Goal: Task Accomplishment & Management: Complete application form

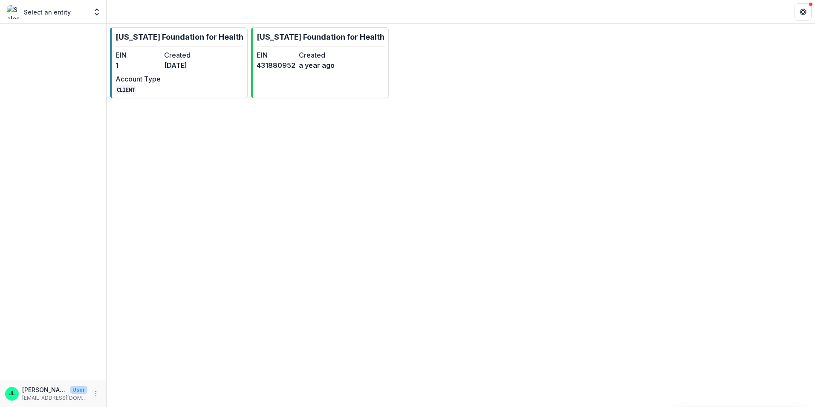
click at [46, 17] on div "Select an entity" at bounding box center [47, 12] width 81 height 14
click at [47, 11] on p "Select an entity" at bounding box center [47, 12] width 47 height 9
click at [94, 12] on icon "Open entity switcher" at bounding box center [96, 12] width 9 height 9
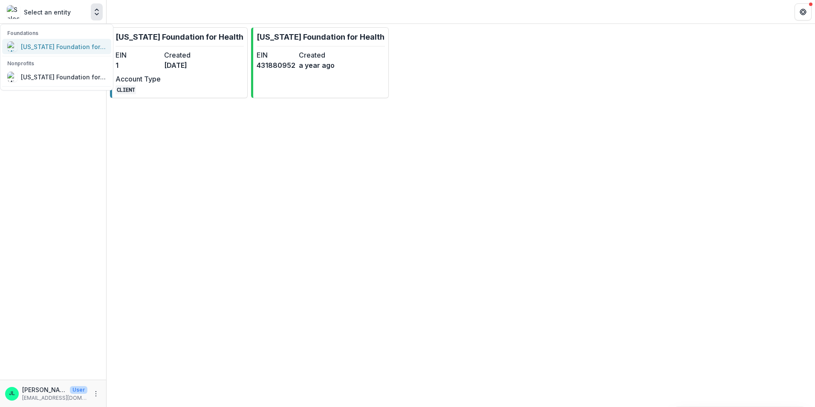
click at [55, 46] on div "[US_STATE] Foundation for Health" at bounding box center [63, 46] width 85 height 9
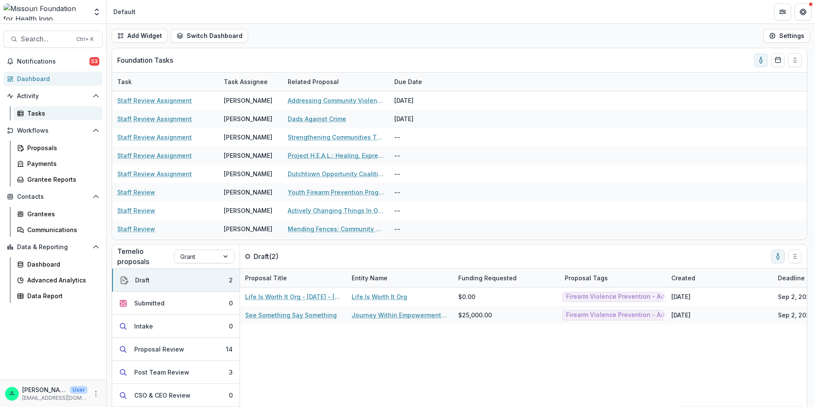
click at [45, 114] on div "Tasks" at bounding box center [61, 113] width 69 height 9
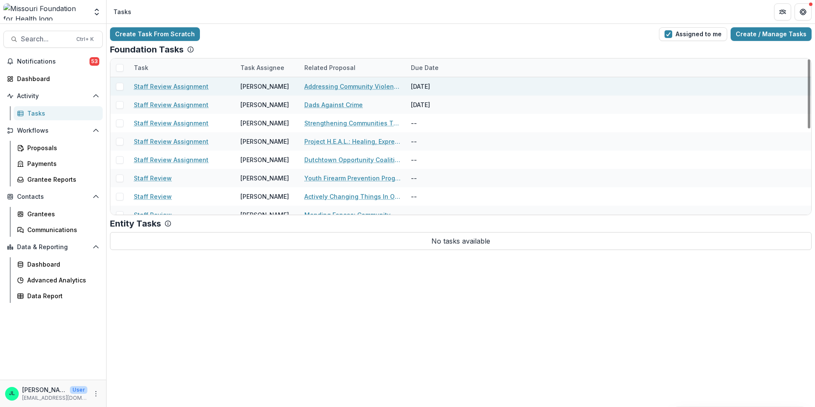
click at [167, 84] on link "Staff Review Assignment" at bounding box center [171, 86] width 75 height 9
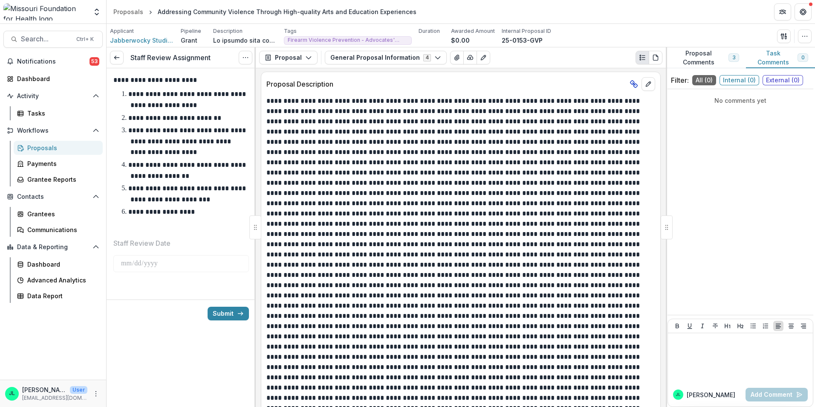
scroll to position [213, 0]
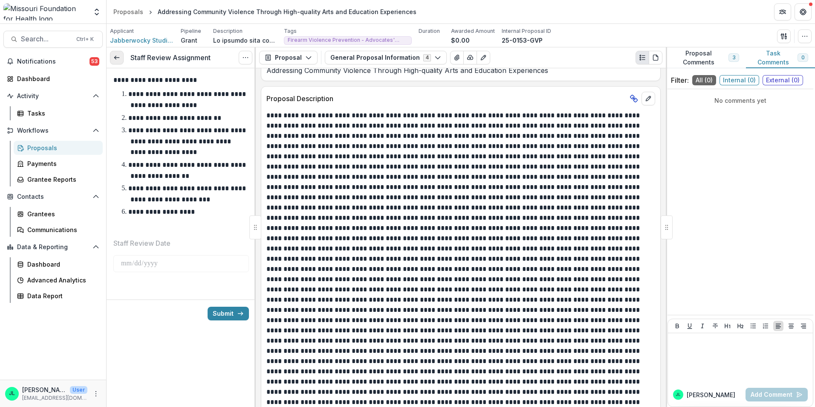
click at [118, 56] on icon at bounding box center [116, 57] width 7 height 7
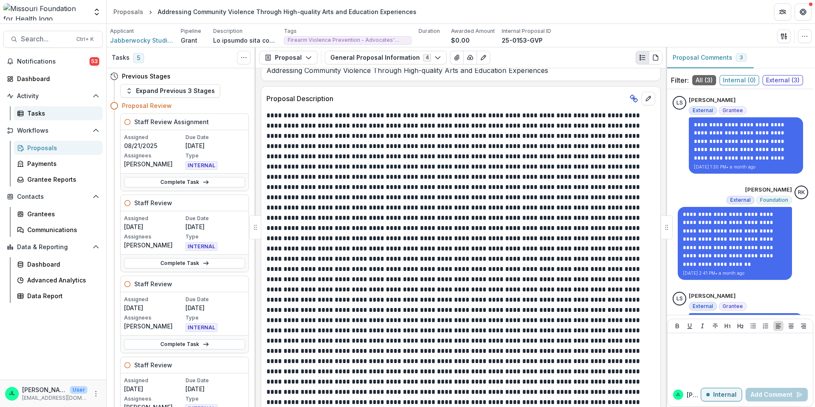
click at [41, 115] on div "Tasks" at bounding box center [61, 113] width 69 height 9
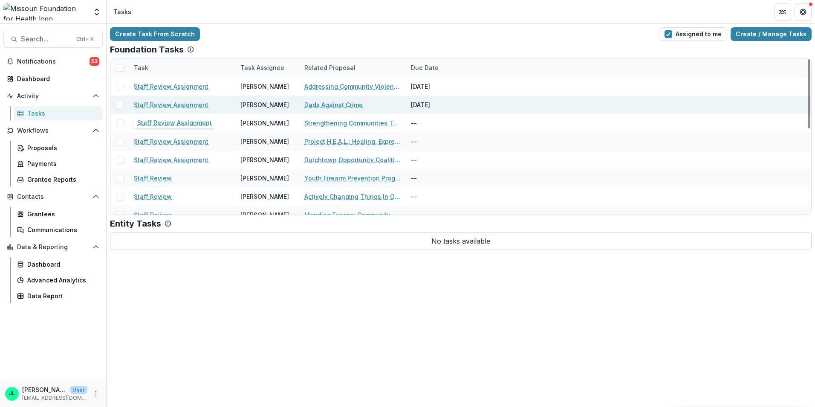
click at [147, 105] on link "Staff Review Assignment" at bounding box center [171, 104] width 75 height 9
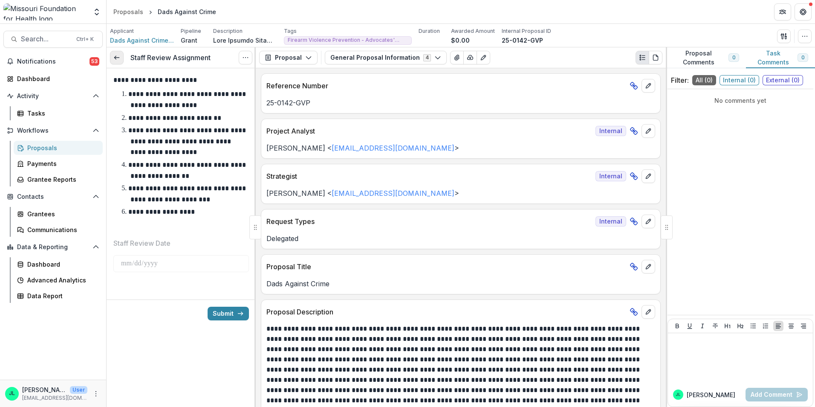
click at [115, 58] on line at bounding box center [116, 58] width 5 height 0
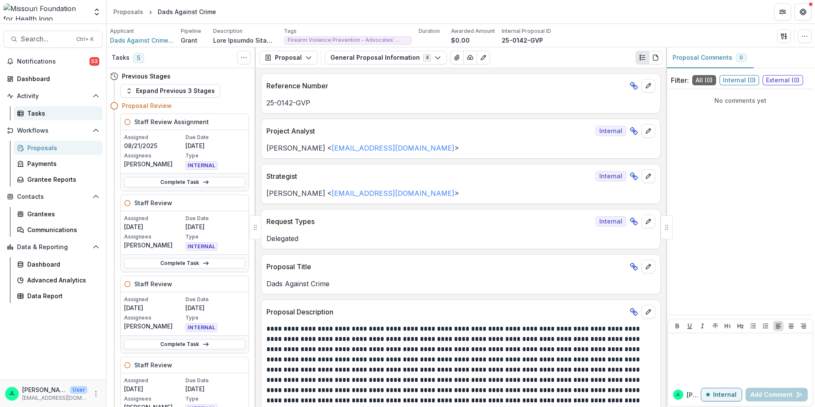
click at [38, 112] on div "Tasks" at bounding box center [61, 113] width 69 height 9
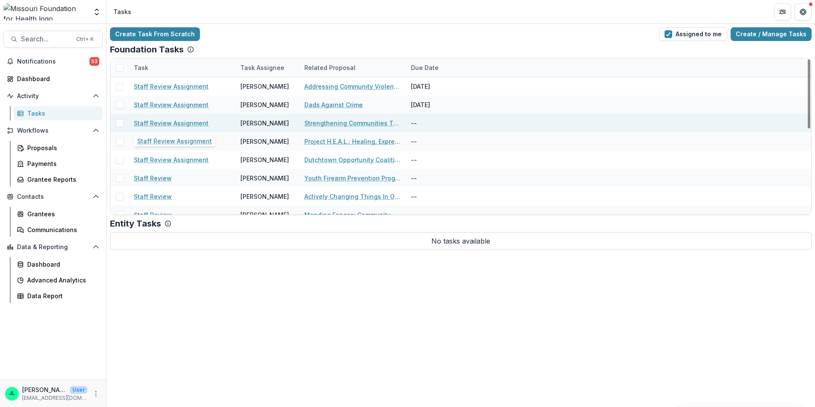
click at [173, 123] on link "Staff Review Assignment" at bounding box center [171, 122] width 75 height 9
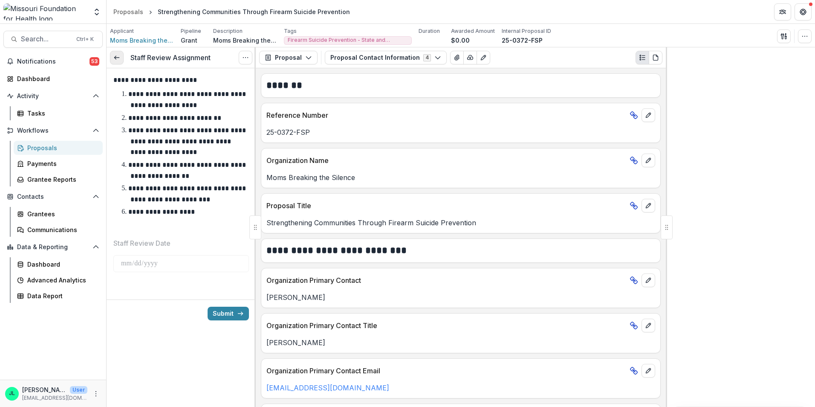
click at [114, 60] on icon at bounding box center [116, 57] width 7 height 7
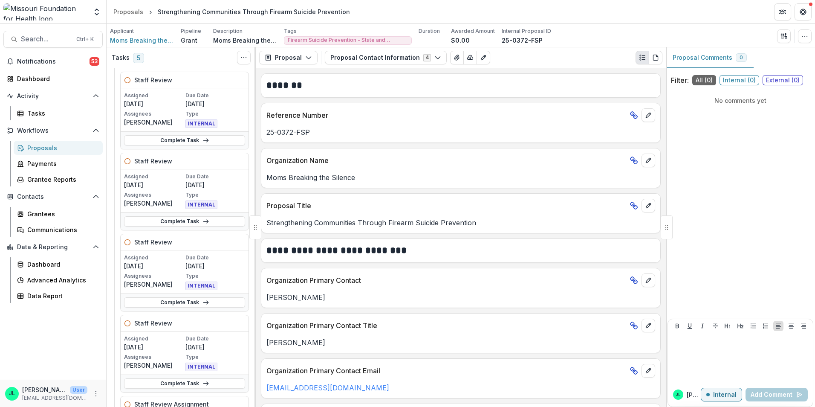
scroll to position [43, 0]
click at [32, 112] on div "Tasks" at bounding box center [61, 113] width 69 height 9
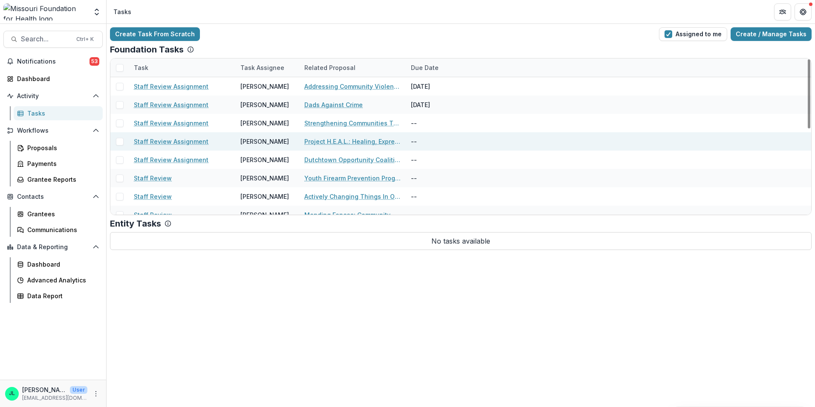
click at [163, 138] on link "Staff Review Assignment" at bounding box center [171, 141] width 75 height 9
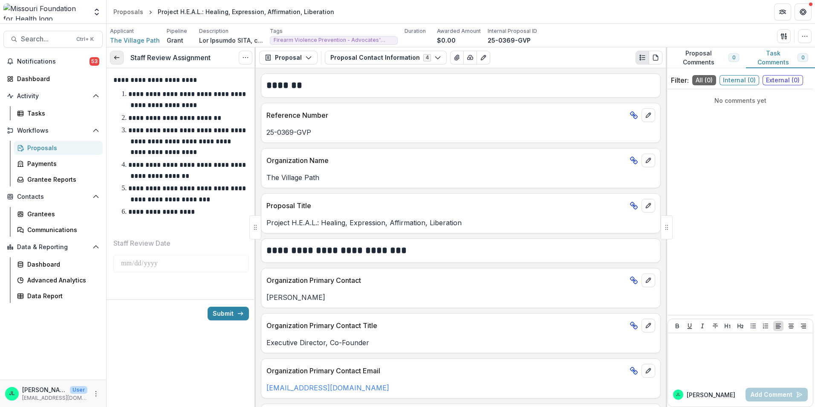
click at [113, 60] on link at bounding box center [117, 58] width 14 height 14
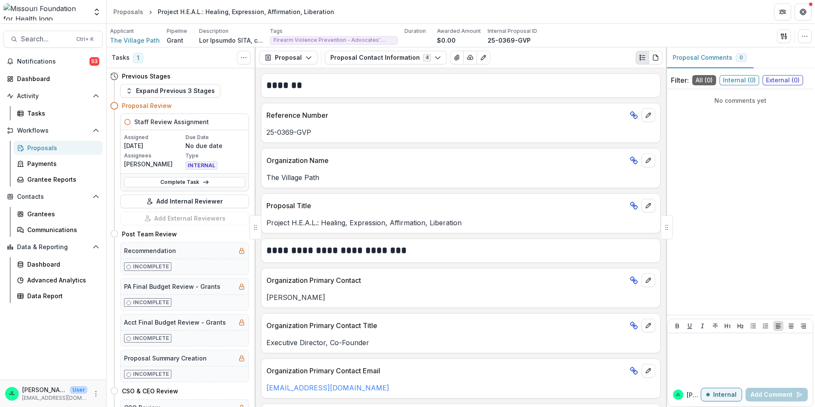
scroll to position [43, 0]
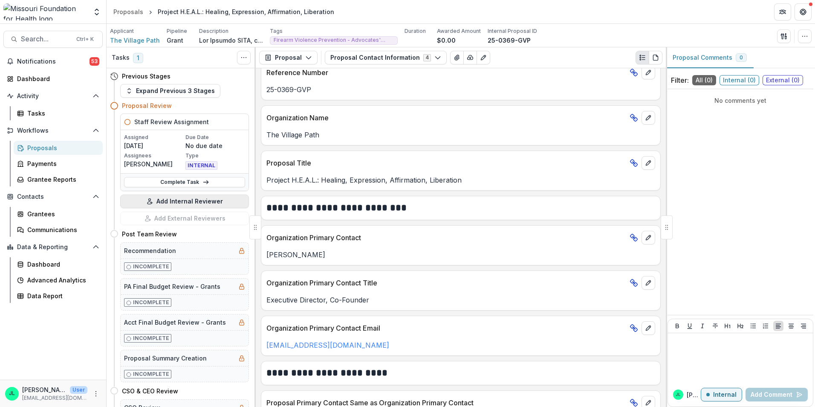
click at [170, 199] on button "Add Internal Reviewer" at bounding box center [184, 201] width 129 height 14
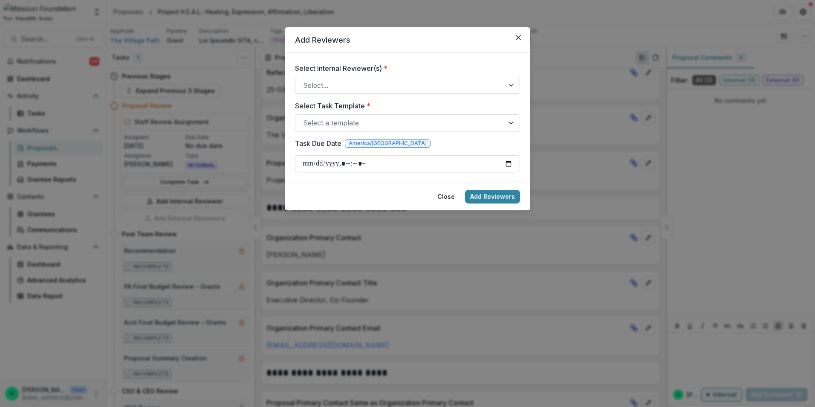
click at [340, 84] on div at bounding box center [399, 85] width 193 height 12
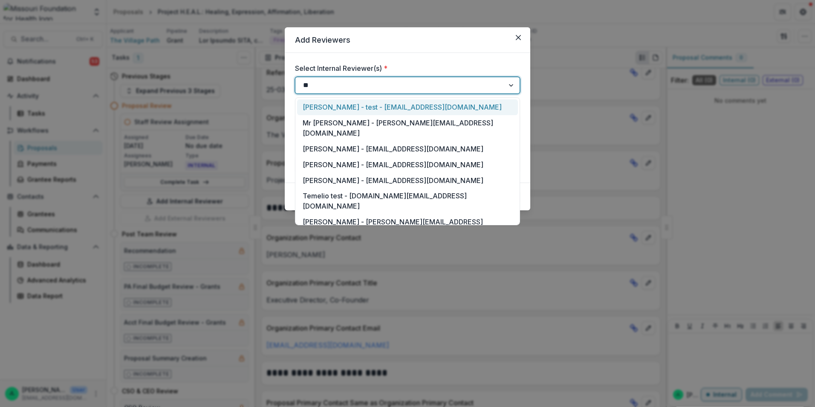
type input "***"
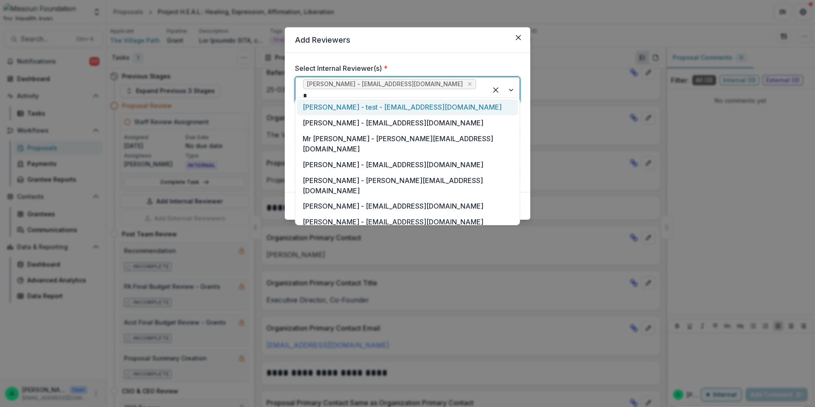
type input "**"
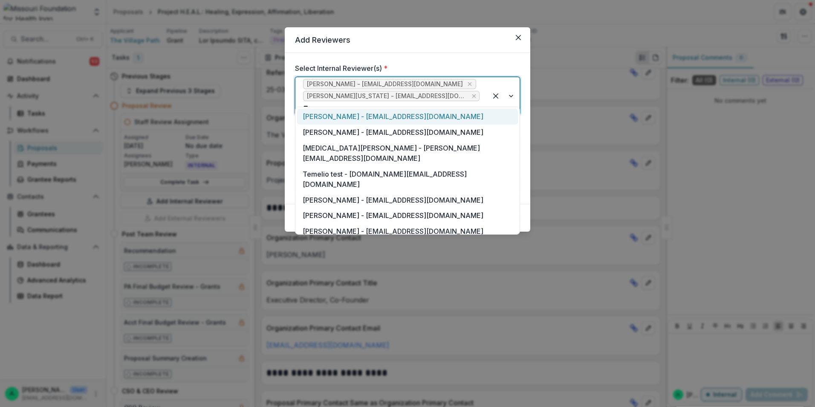
type input "***"
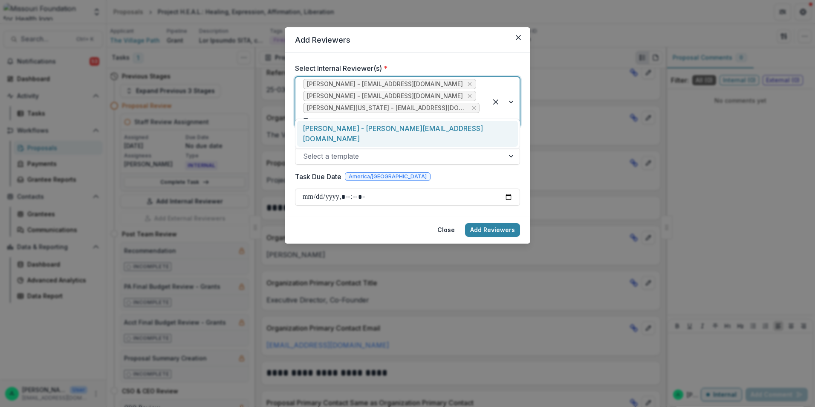
type input "***"
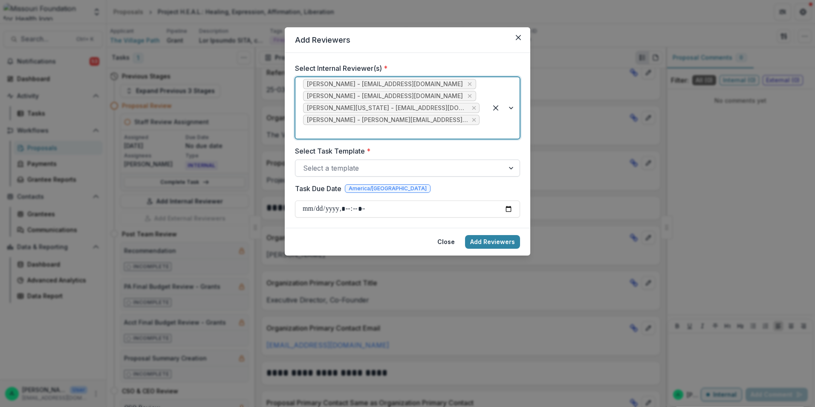
click at [349, 162] on div at bounding box center [399, 168] width 193 height 12
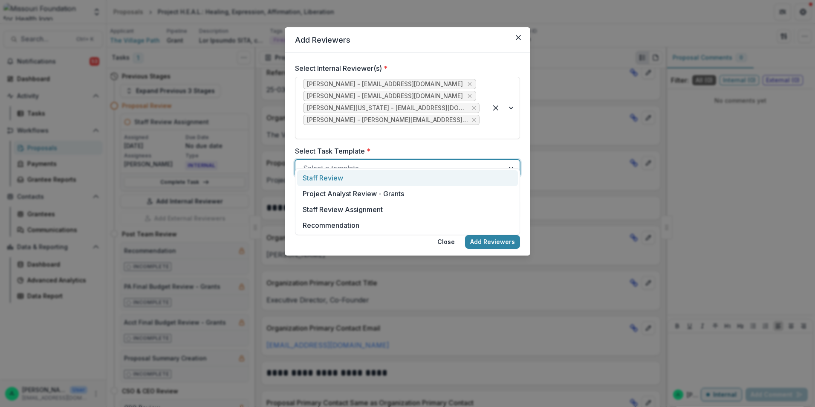
click at [342, 184] on div "Staff Review" at bounding box center [407, 178] width 221 height 16
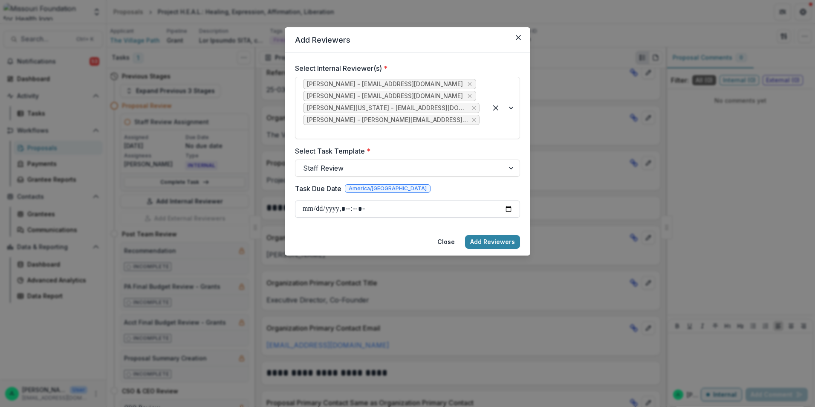
click at [356, 204] on input "Task Due Date" at bounding box center [407, 208] width 225 height 17
click at [505, 200] on input "Task Due Date" at bounding box center [407, 208] width 225 height 17
type input "**********"
click at [513, 235] on button "Add Reviewers" at bounding box center [492, 242] width 55 height 14
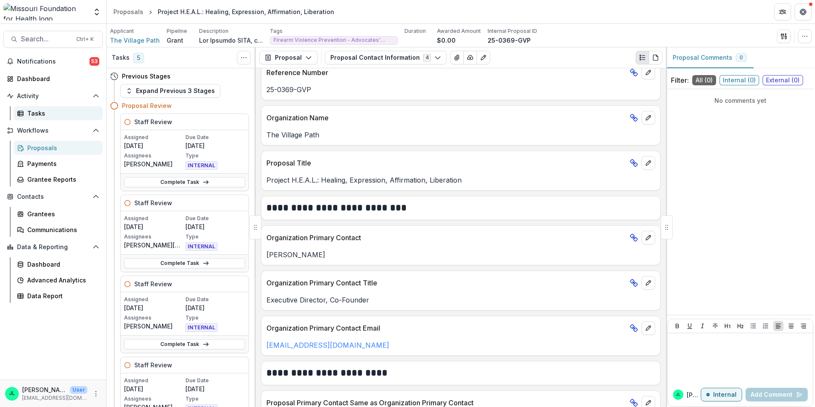
click at [30, 114] on div "Tasks" at bounding box center [61, 113] width 69 height 9
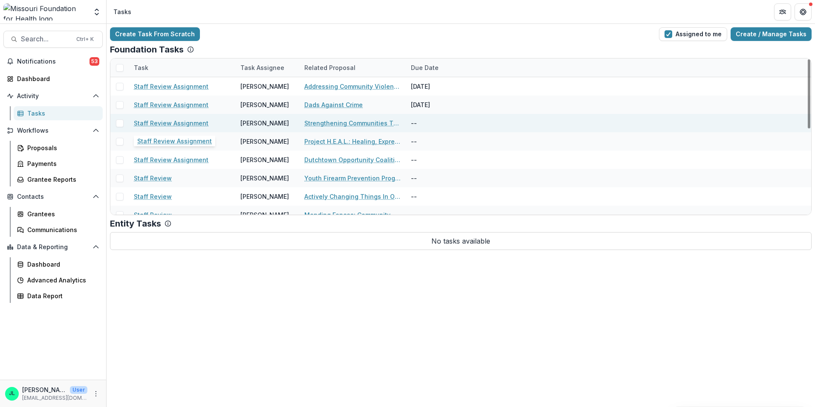
click at [163, 125] on link "Staff Review Assignment" at bounding box center [171, 122] width 75 height 9
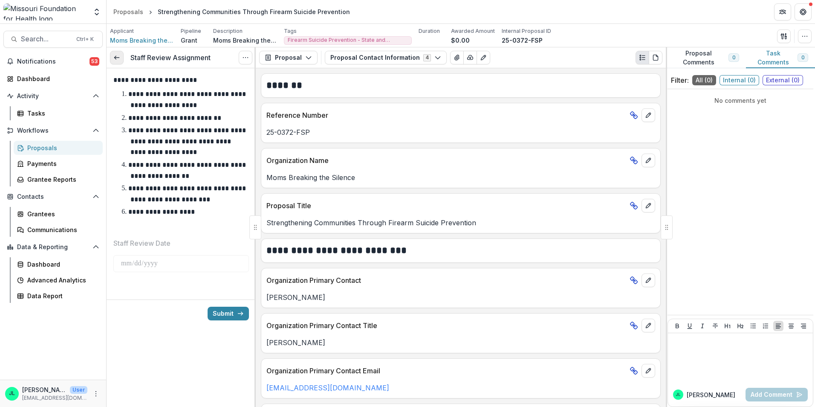
click at [111, 55] on link at bounding box center [117, 58] width 14 height 14
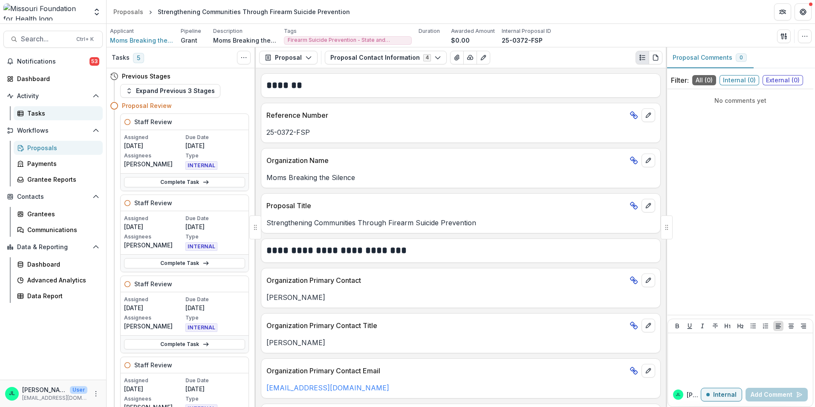
click at [43, 113] on div "Tasks" at bounding box center [61, 113] width 69 height 9
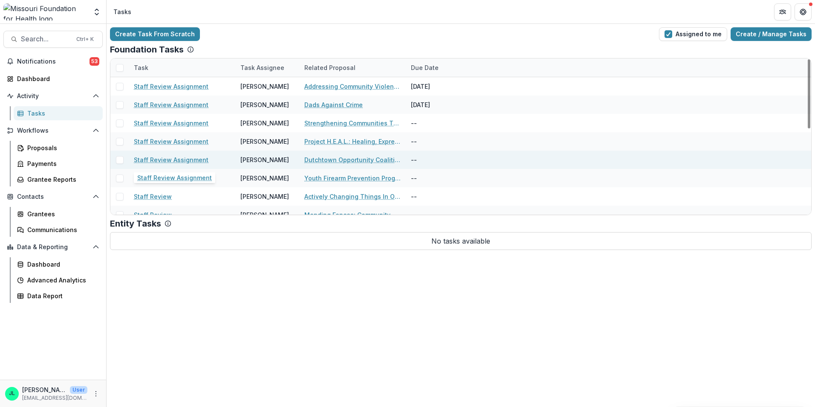
click at [172, 157] on link "Staff Review Assignment" at bounding box center [171, 159] width 75 height 9
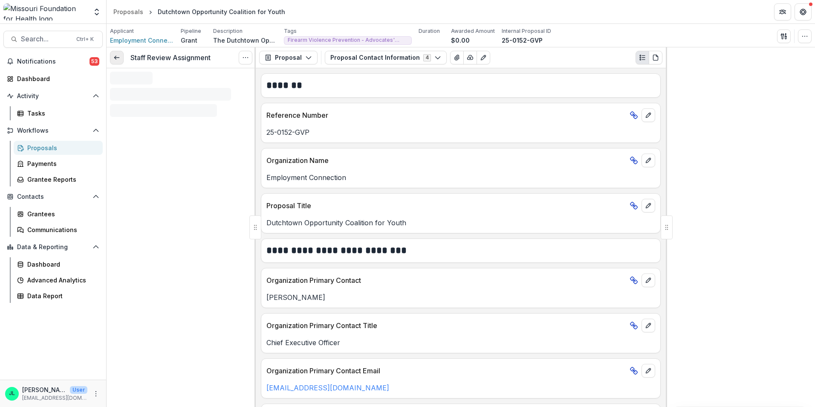
click at [117, 59] on icon at bounding box center [116, 57] width 7 height 7
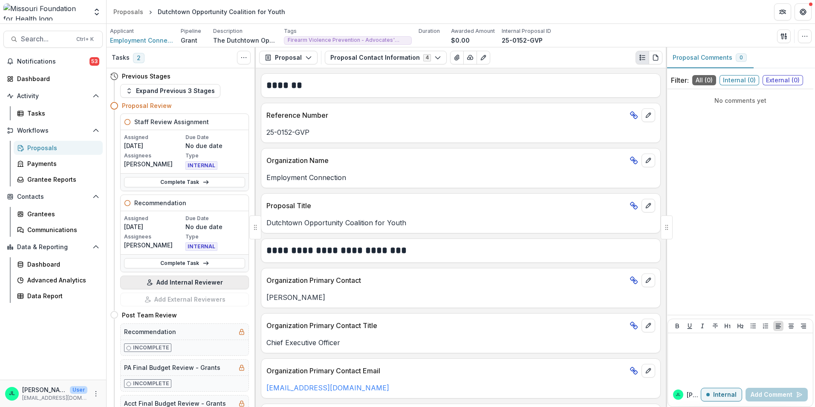
click at [153, 284] on icon "button" at bounding box center [149, 282] width 7 height 7
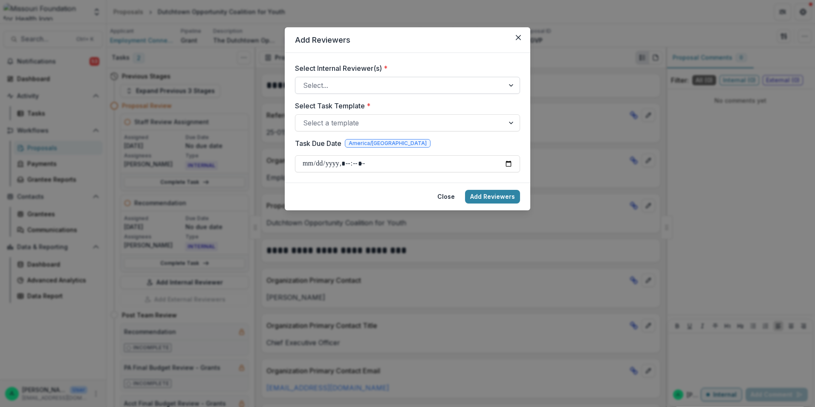
click at [470, 86] on div at bounding box center [399, 85] width 193 height 12
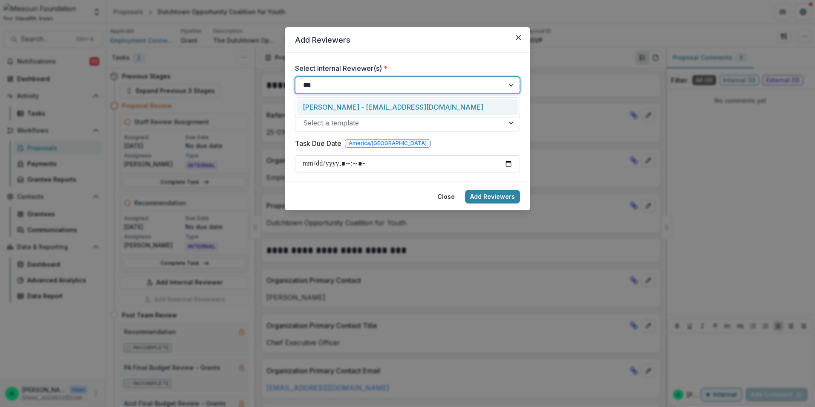
type input "****"
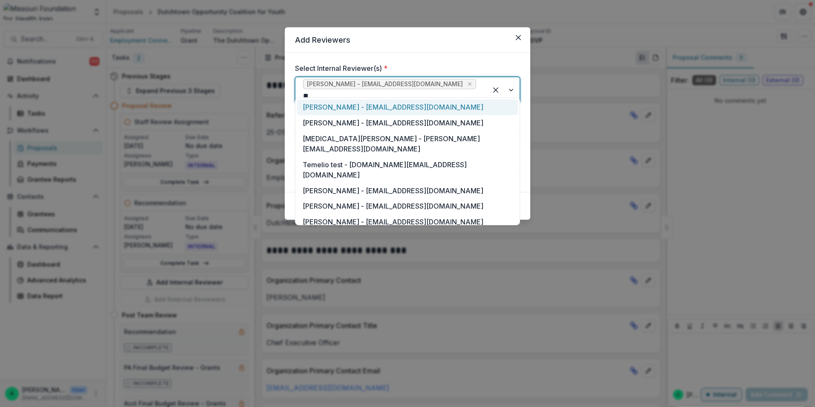
type input "***"
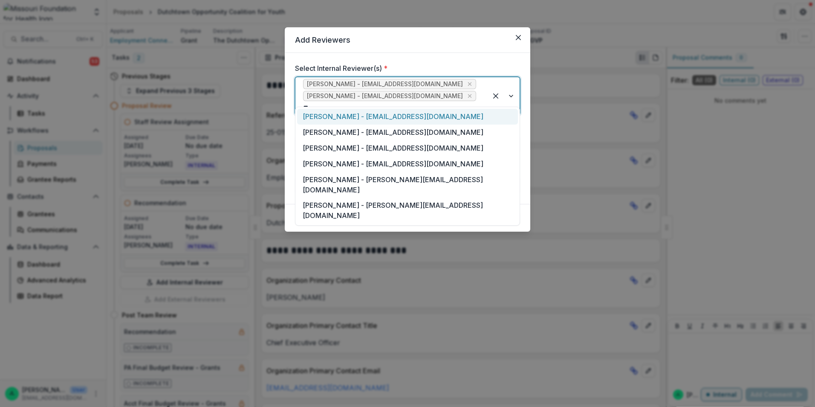
type input "***"
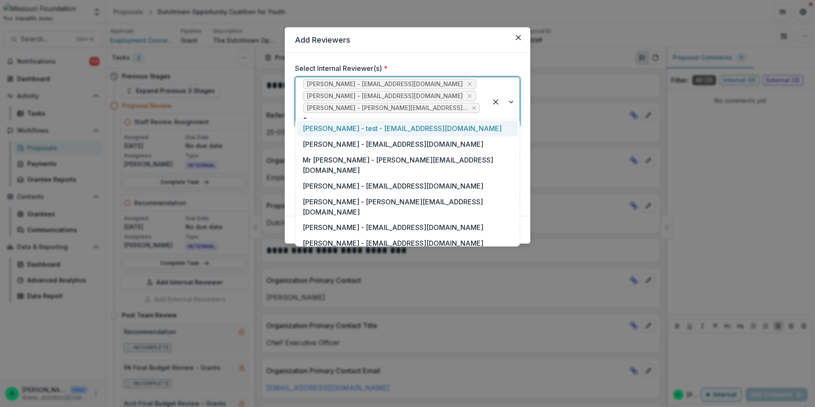
type input "**"
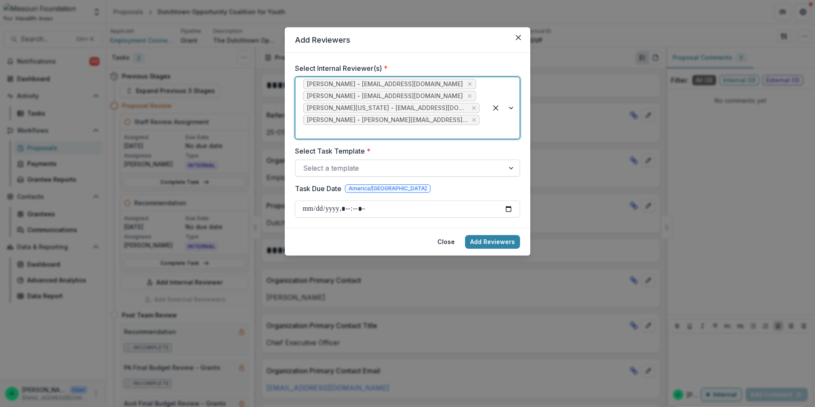
click at [404, 162] on div at bounding box center [399, 168] width 193 height 12
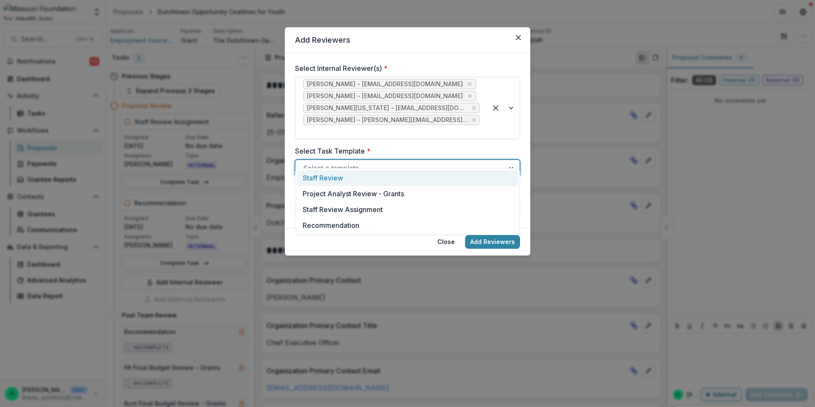
click at [391, 176] on div "Staff Review" at bounding box center [407, 178] width 221 height 16
click at [509, 200] on input "Task Due Date" at bounding box center [407, 208] width 225 height 17
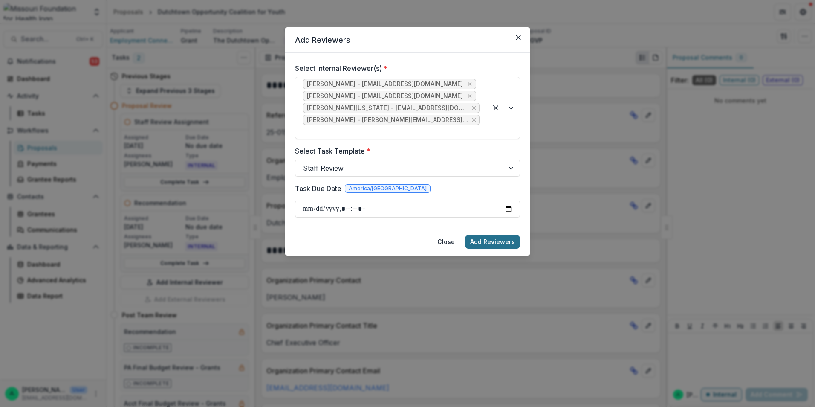
type input "**********"
click at [487, 235] on button "Add Reviewers" at bounding box center [492, 242] width 55 height 14
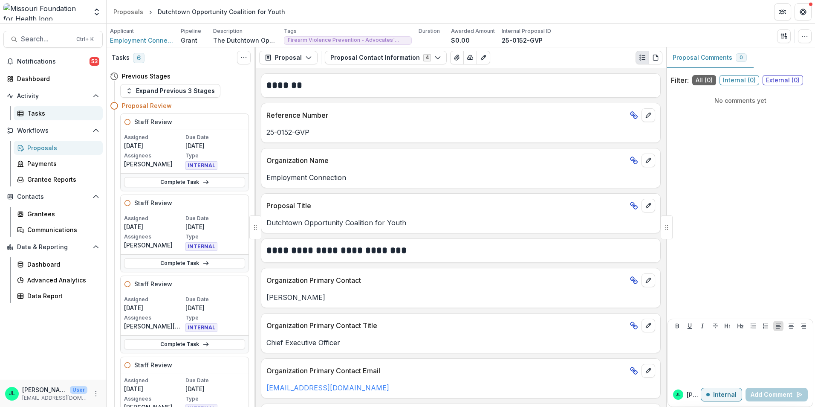
click at [34, 113] on div "Tasks" at bounding box center [61, 113] width 69 height 9
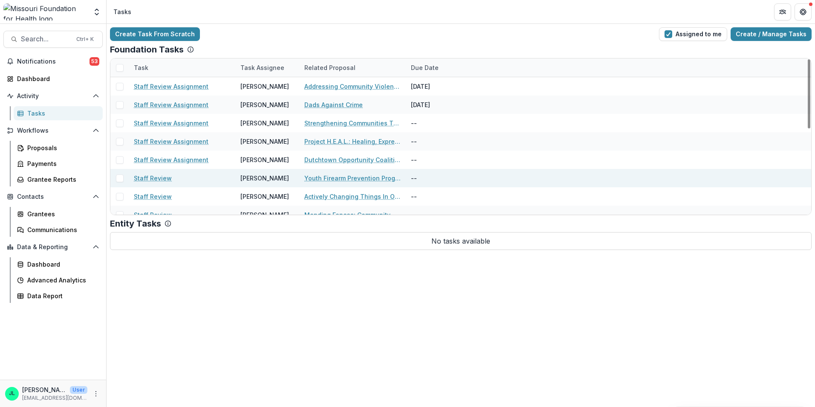
click at [162, 177] on link "Staff Review" at bounding box center [153, 177] width 38 height 9
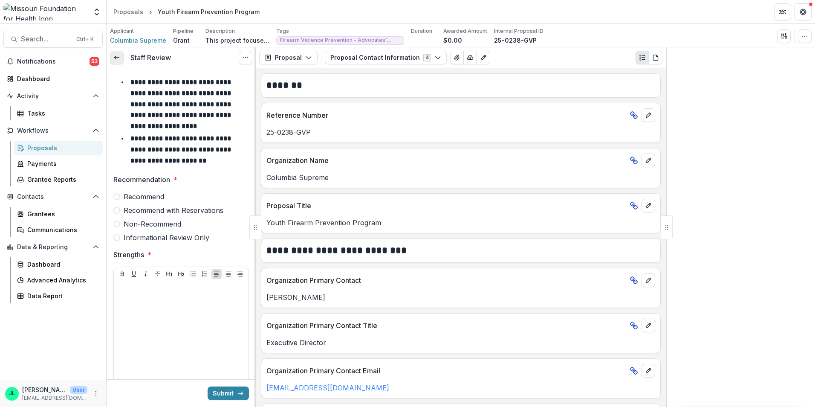
click at [113, 59] on link at bounding box center [117, 58] width 14 height 14
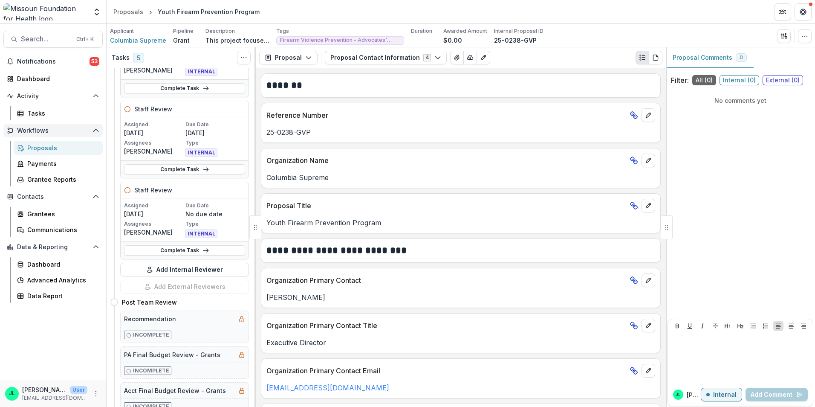
scroll to position [43, 0]
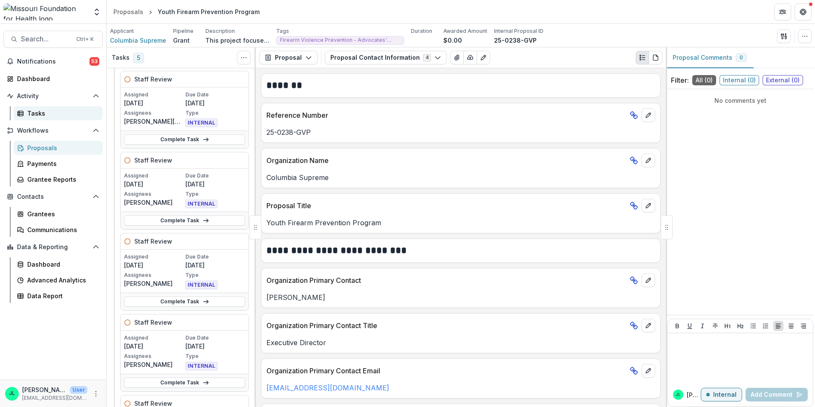
click at [46, 110] on div "Tasks" at bounding box center [61, 113] width 69 height 9
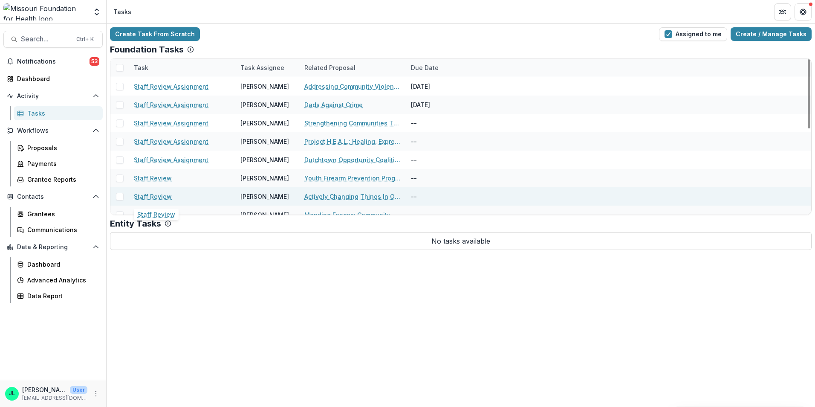
click at [143, 193] on link "Staff Review" at bounding box center [153, 196] width 38 height 9
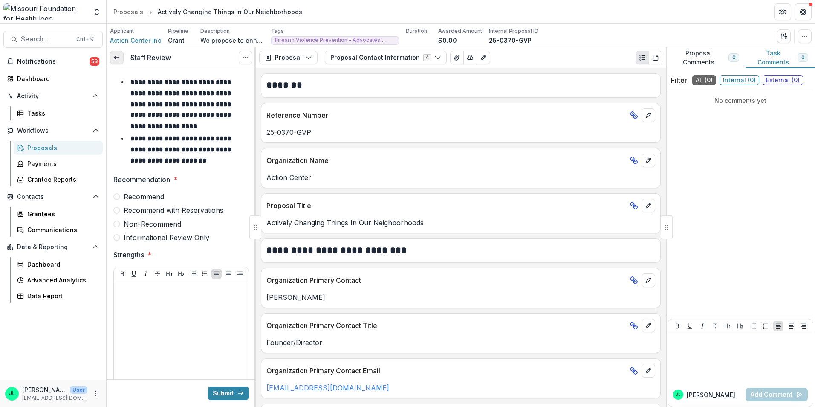
click at [118, 62] on link at bounding box center [117, 58] width 14 height 14
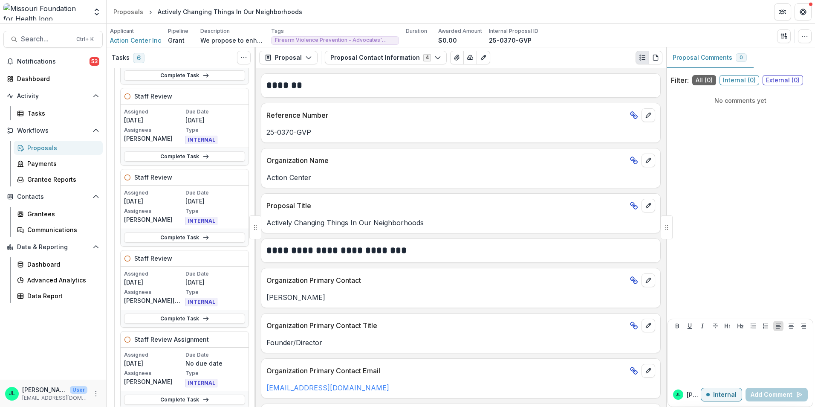
scroll to position [128, 0]
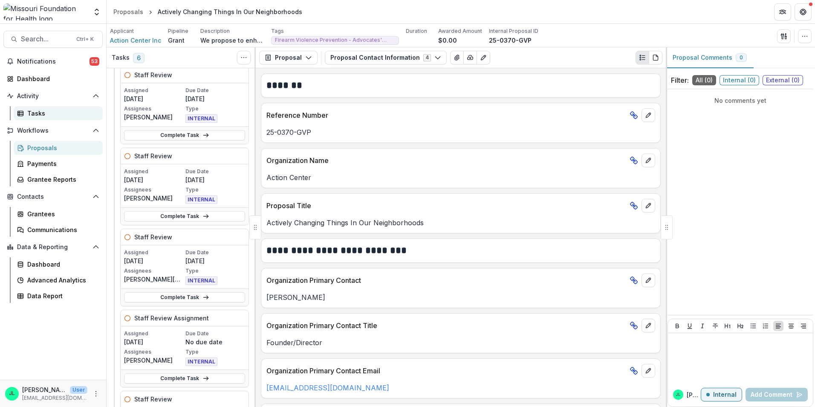
click at [39, 116] on div "Tasks" at bounding box center [61, 113] width 69 height 9
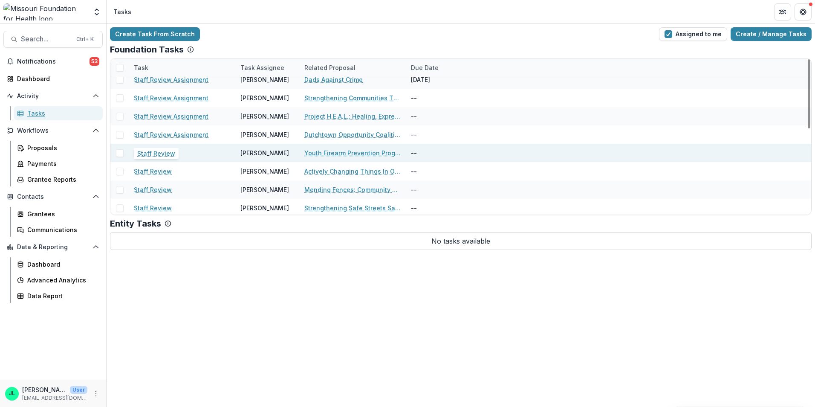
scroll to position [43, 0]
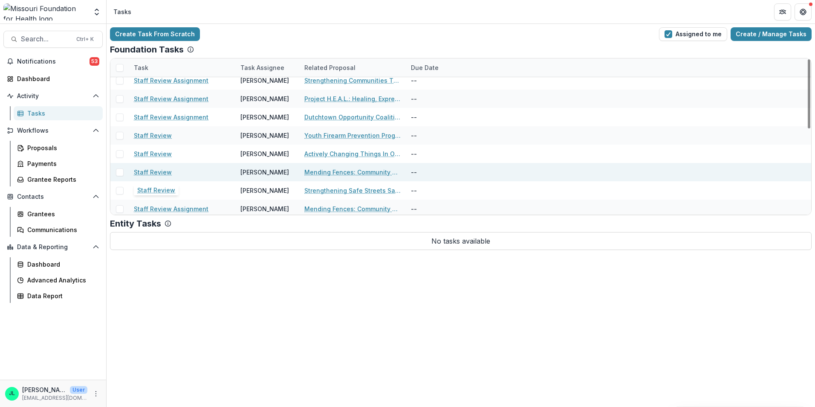
click at [140, 174] on link "Staff Review" at bounding box center [153, 171] width 38 height 9
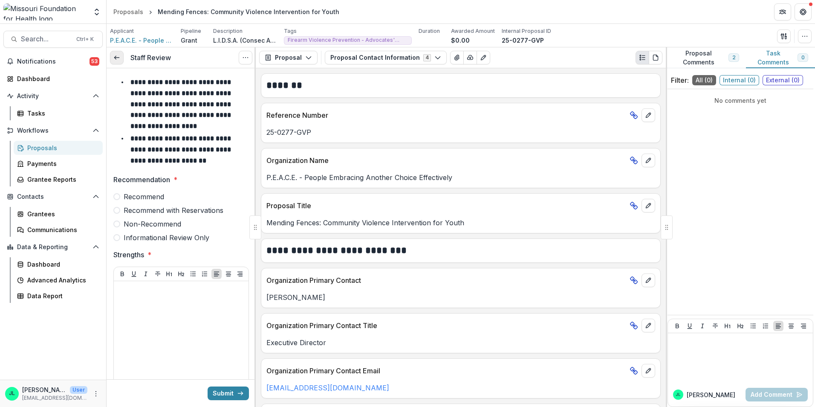
click at [117, 56] on icon at bounding box center [116, 57] width 7 height 7
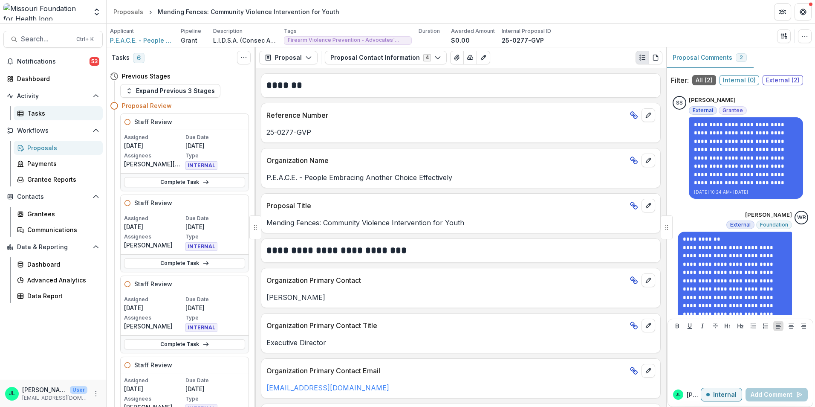
click at [50, 110] on div "Tasks" at bounding box center [61, 113] width 69 height 9
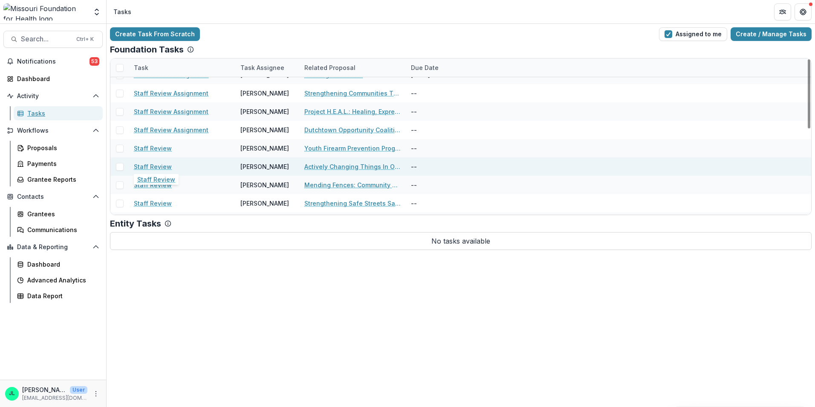
scroll to position [43, 0]
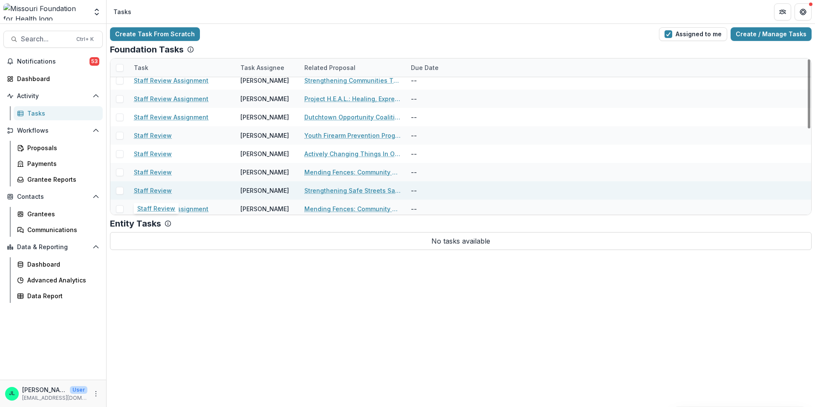
click at [138, 191] on link "Staff Review" at bounding box center [153, 190] width 38 height 9
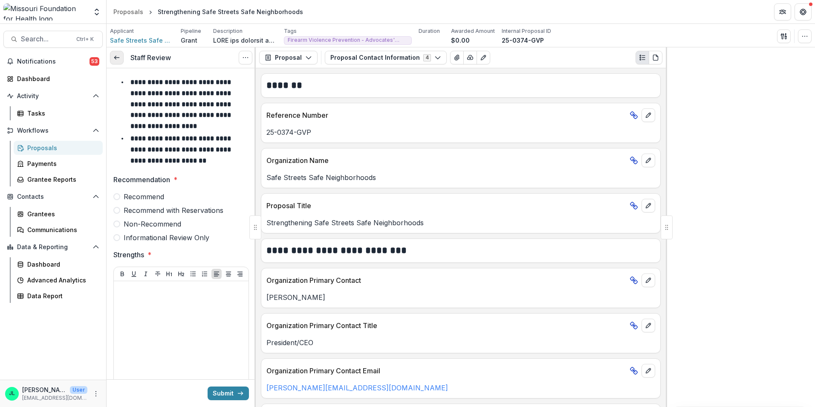
click at [117, 56] on icon at bounding box center [116, 57] width 7 height 7
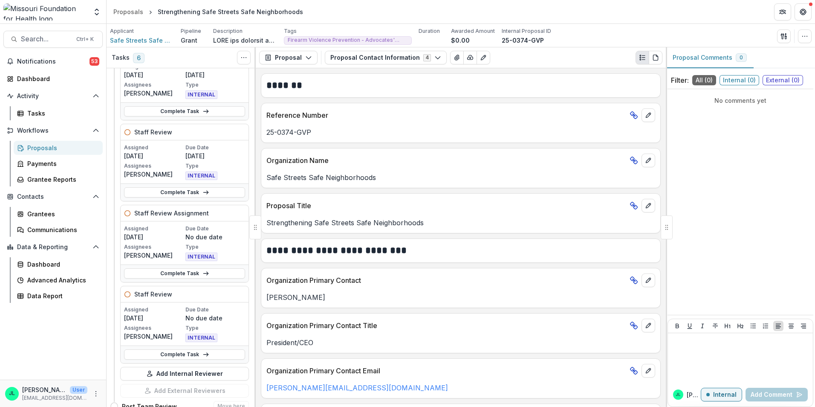
scroll to position [256, 0]
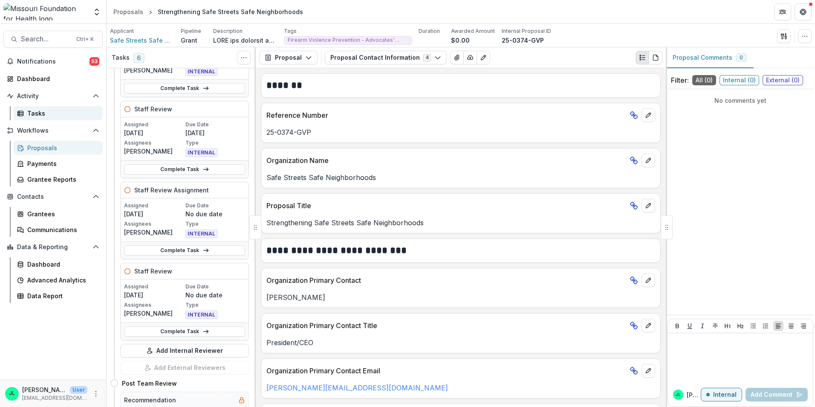
click at [39, 116] on div "Tasks" at bounding box center [61, 113] width 69 height 9
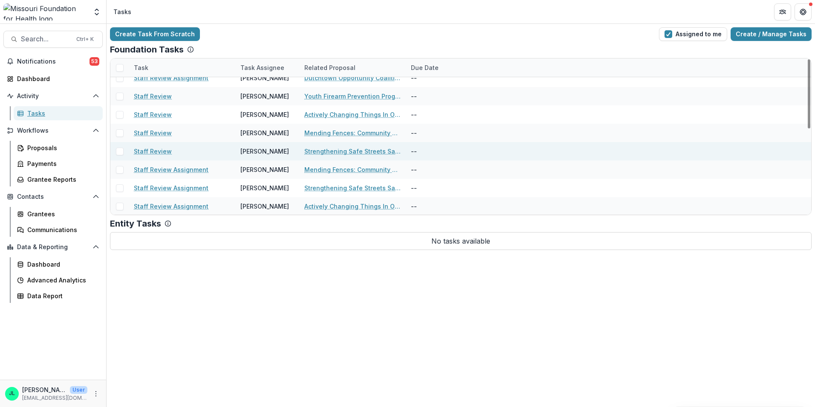
scroll to position [85, 0]
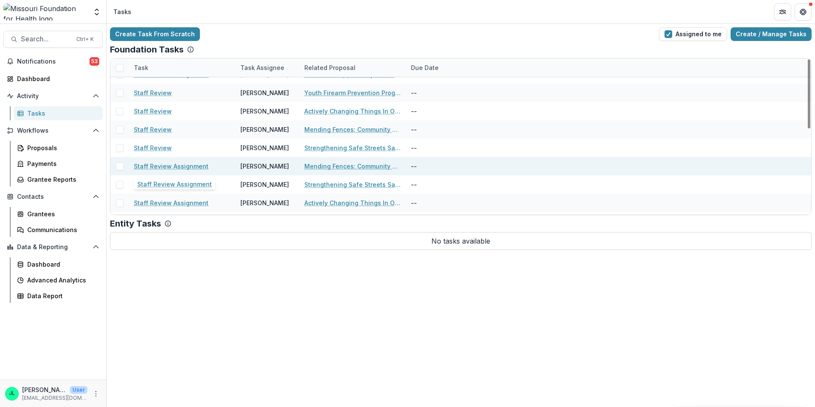
click at [145, 168] on link "Staff Review Assignment" at bounding box center [171, 166] width 75 height 9
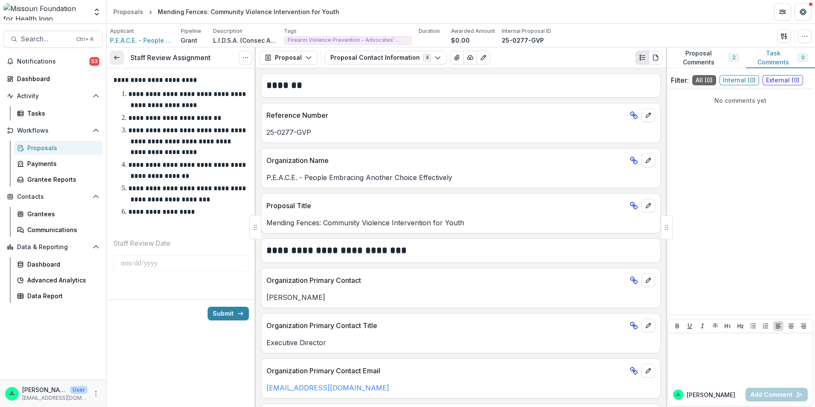
click at [118, 60] on icon at bounding box center [116, 57] width 7 height 7
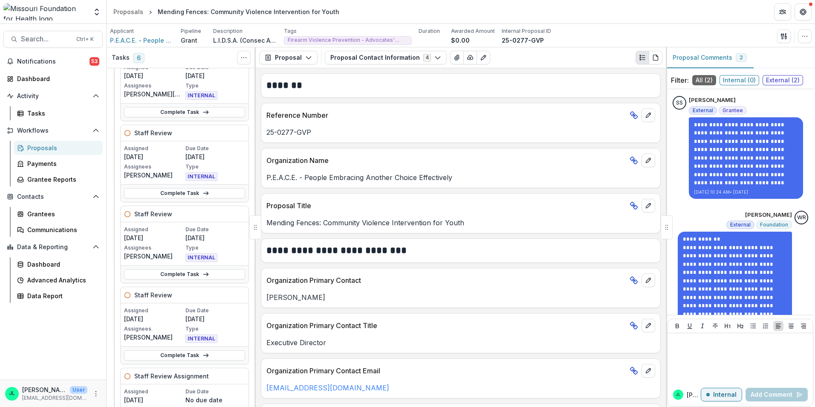
scroll to position [85, 0]
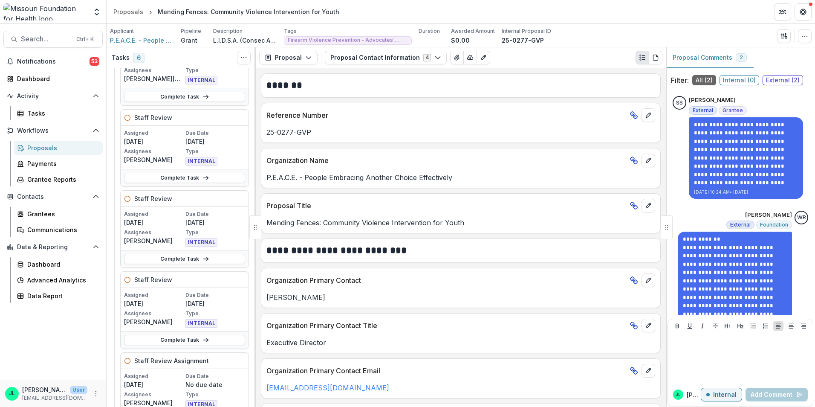
click at [43, 150] on div "Proposals" at bounding box center [61, 147] width 69 height 9
click at [48, 116] on div "Tasks" at bounding box center [61, 113] width 69 height 9
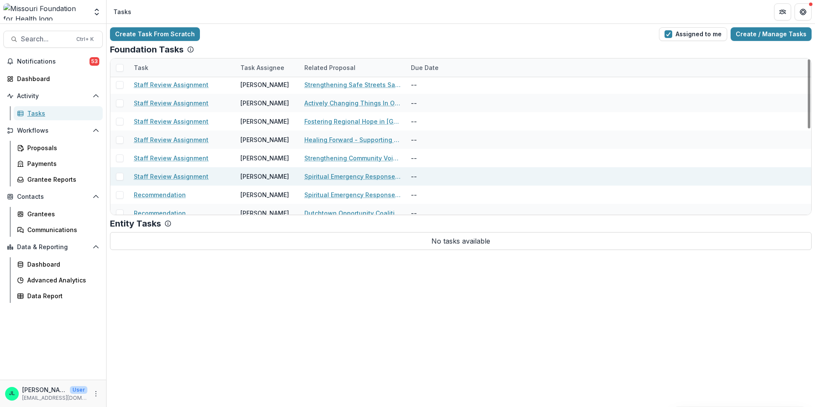
scroll to position [193, 0]
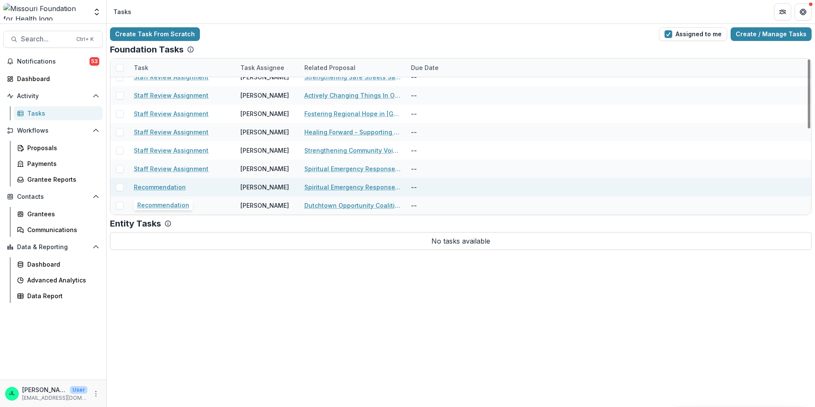
click at [157, 190] on link "Recommendation" at bounding box center [160, 186] width 52 height 9
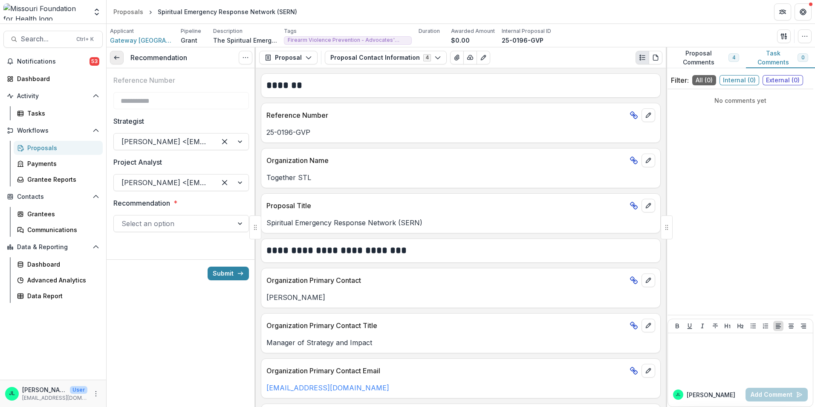
click at [118, 60] on icon at bounding box center [116, 57] width 7 height 7
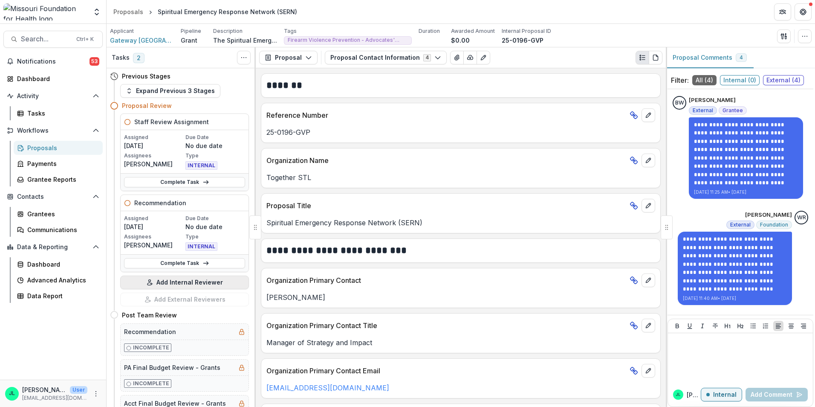
click at [181, 284] on button "Add Internal Reviewer" at bounding box center [184, 282] width 129 height 14
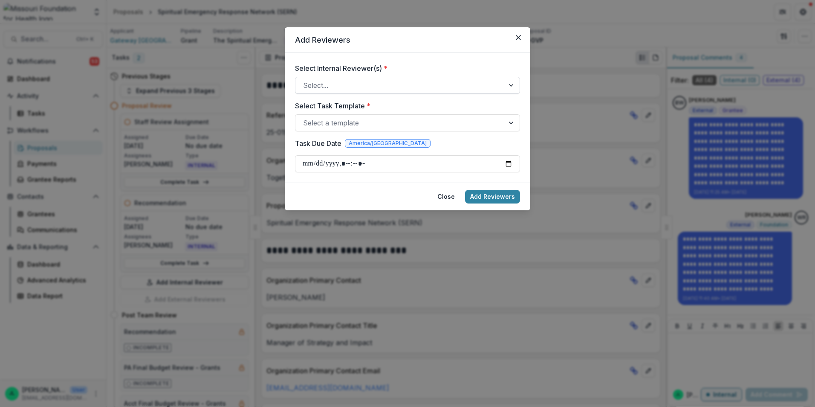
click at [447, 84] on div at bounding box center [399, 85] width 193 height 12
click at [515, 43] on button "Close" at bounding box center [518, 38] width 14 height 14
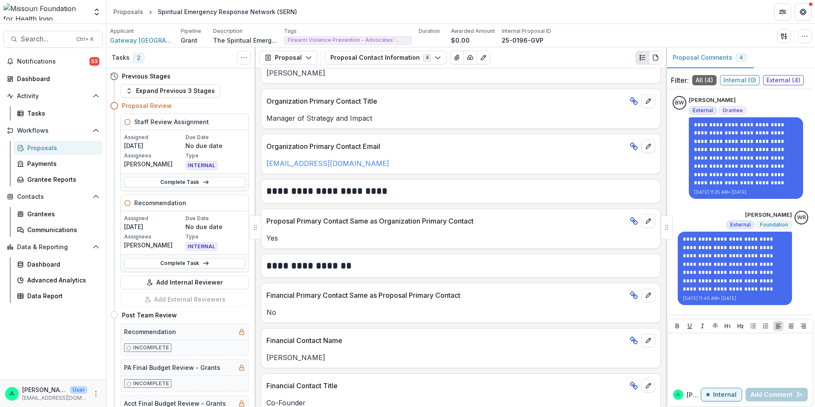
scroll to position [132, 0]
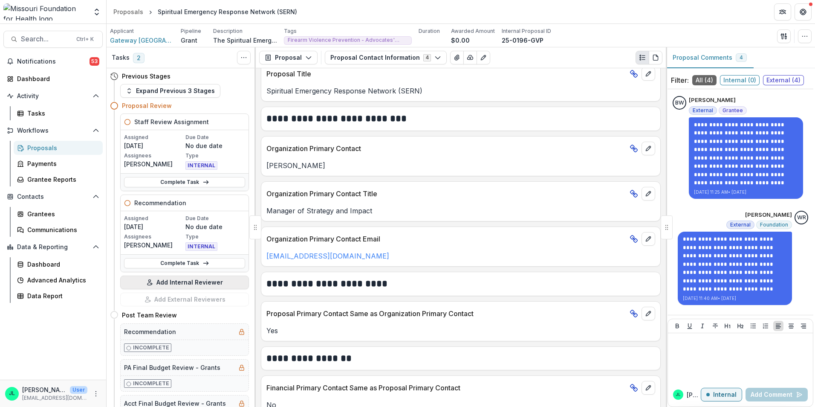
click at [208, 279] on button "Add Internal Reviewer" at bounding box center [184, 282] width 129 height 14
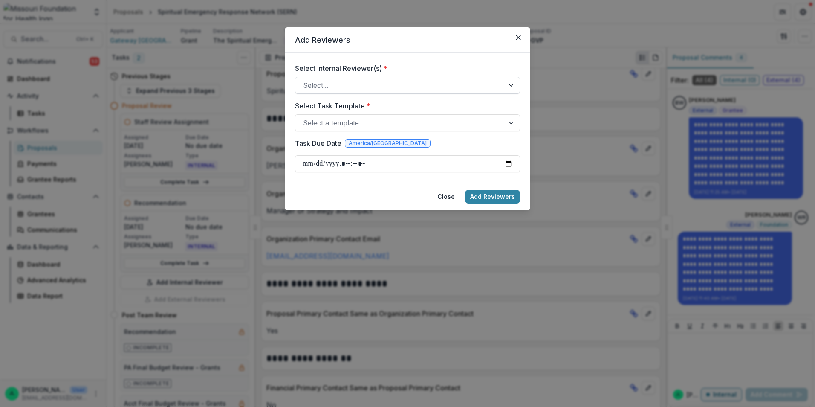
click at [338, 79] on div at bounding box center [399, 85] width 193 height 12
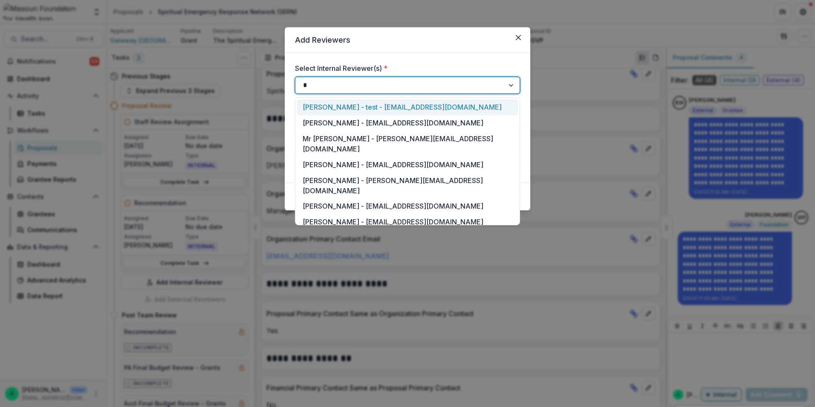
type input "**"
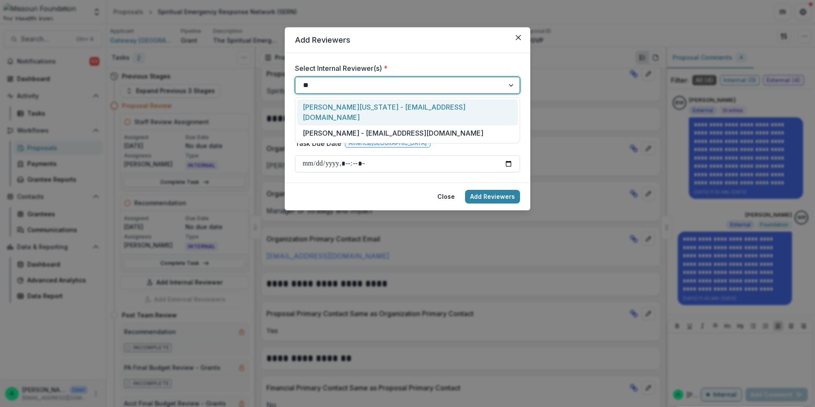
click at [343, 104] on div "[PERSON_NAME][US_STATE] - [EMAIL_ADDRESS][DOMAIN_NAME]" at bounding box center [407, 112] width 221 height 26
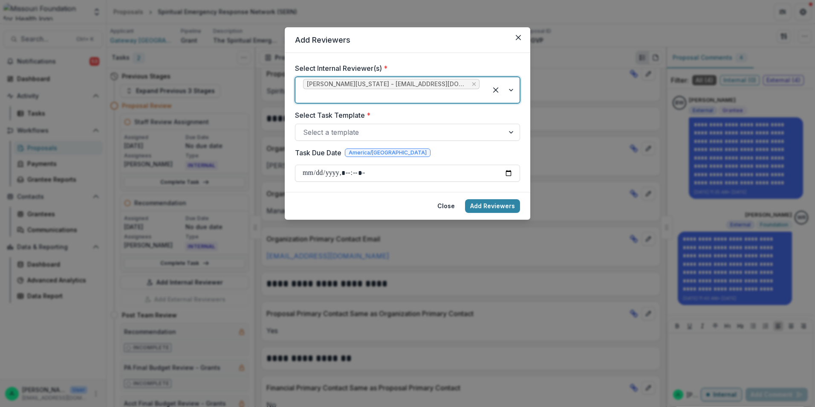
type input "*"
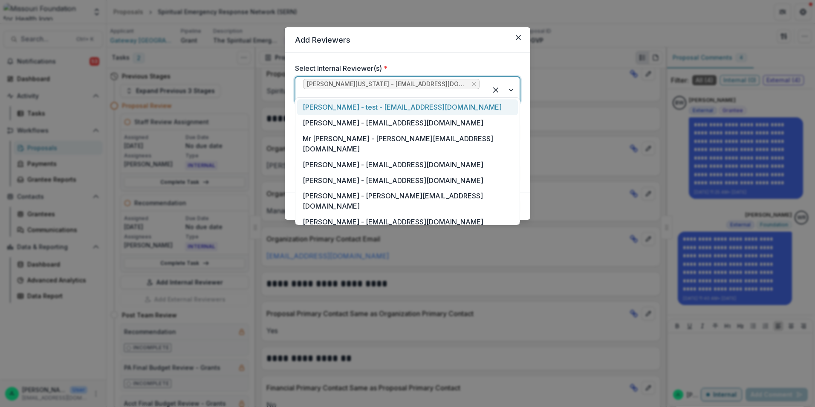
type input "*"
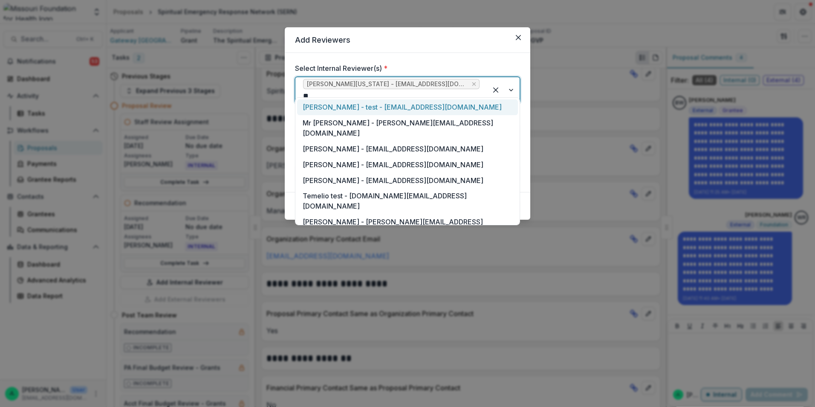
type input "***"
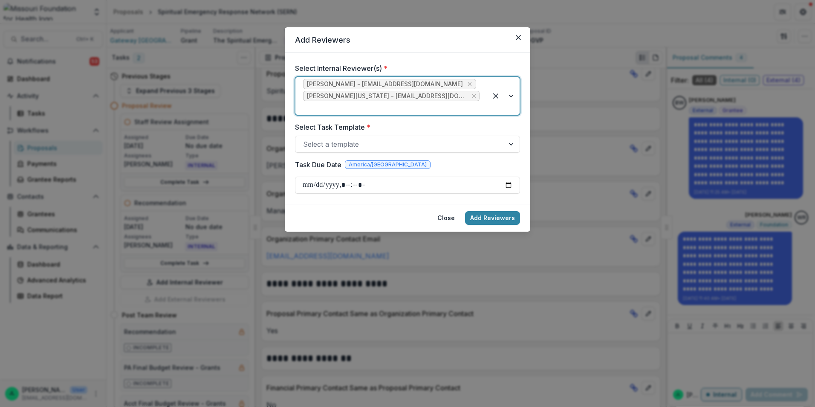
type input "*"
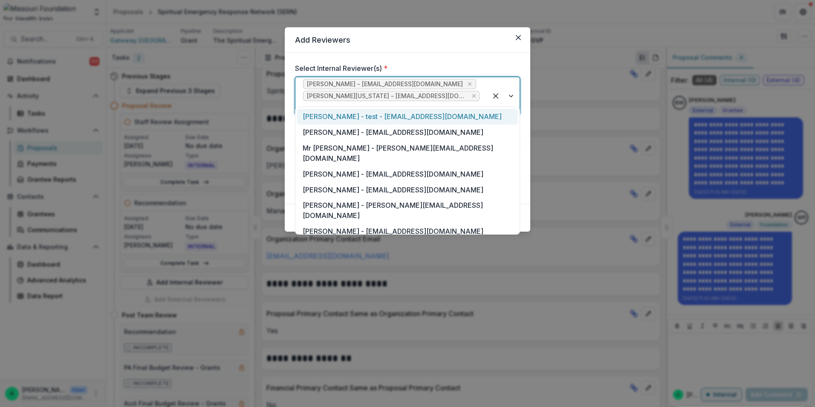
type input "*"
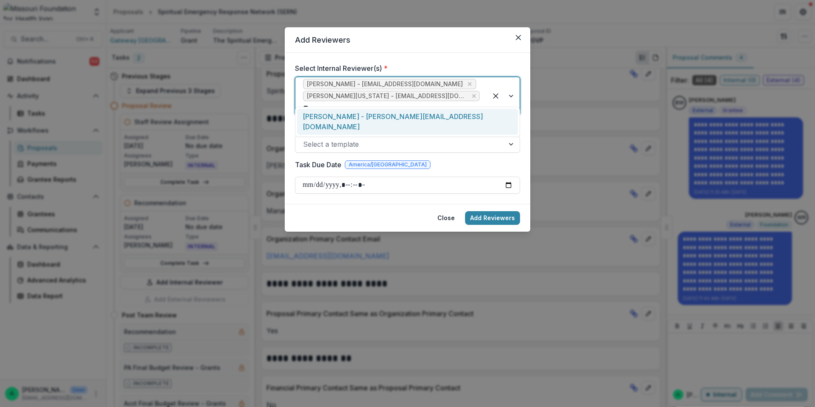
type input "***"
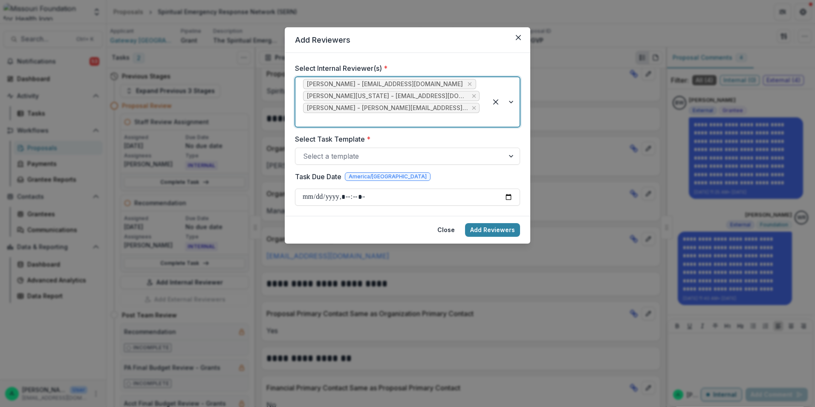
type input "*"
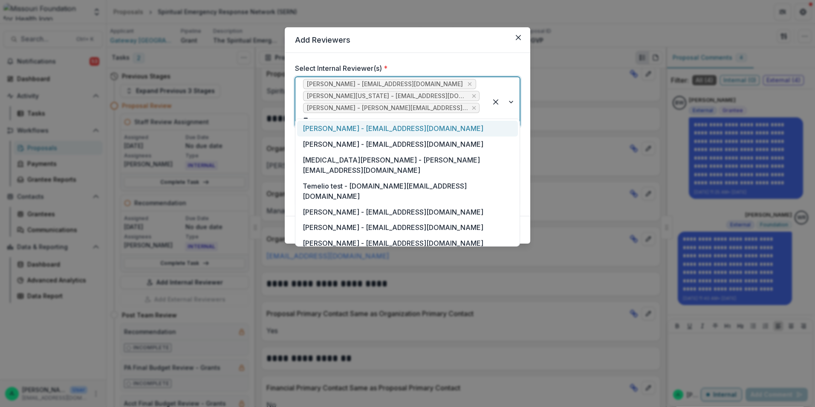
type input "***"
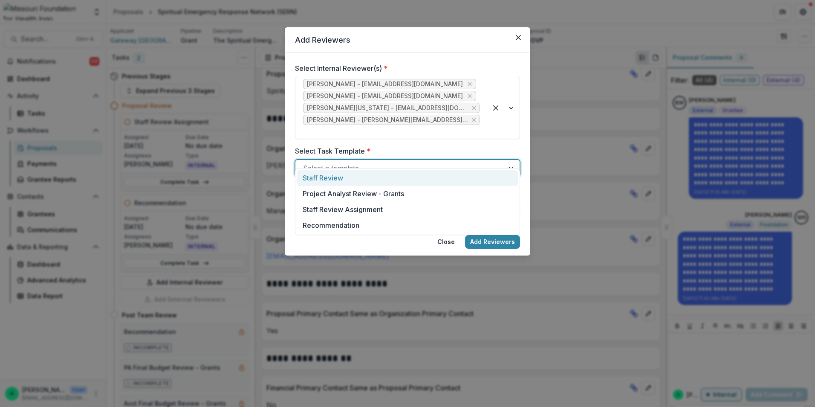
click at [374, 162] on div at bounding box center [399, 168] width 193 height 12
click at [364, 181] on div "Staff Review" at bounding box center [407, 178] width 221 height 16
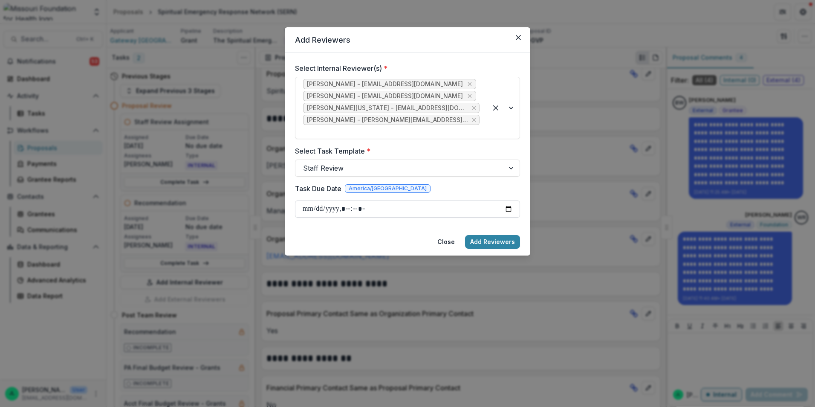
click at [506, 200] on input "Task Due Date" at bounding box center [407, 208] width 225 height 17
type input "**********"
click at [482, 235] on button "Add Reviewers" at bounding box center [492, 242] width 55 height 14
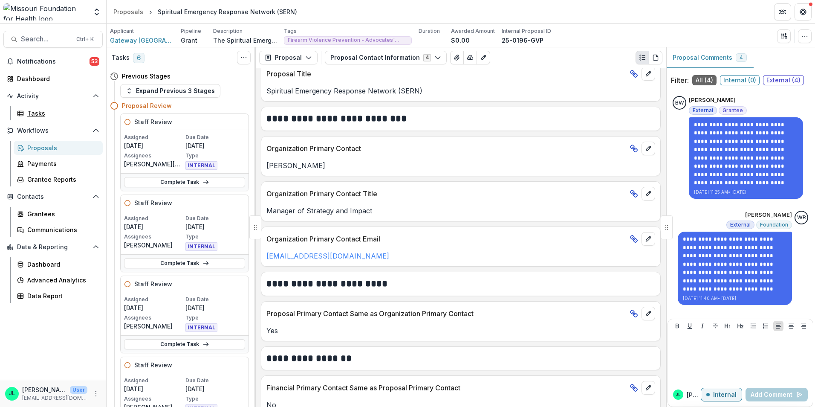
click at [30, 110] on div "Tasks" at bounding box center [61, 113] width 69 height 9
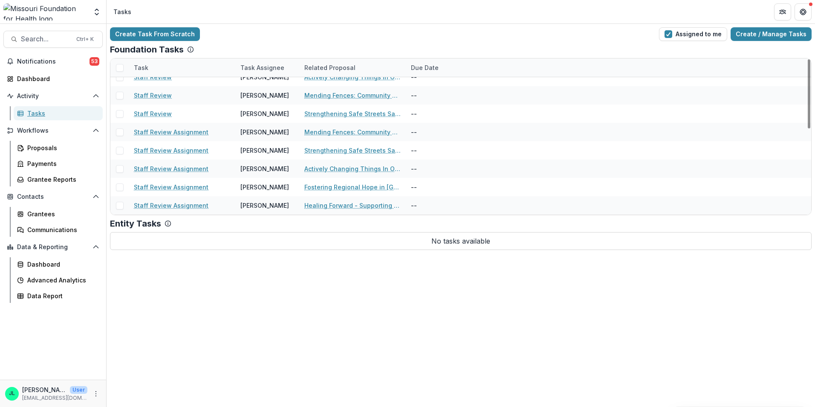
scroll to position [193, 0]
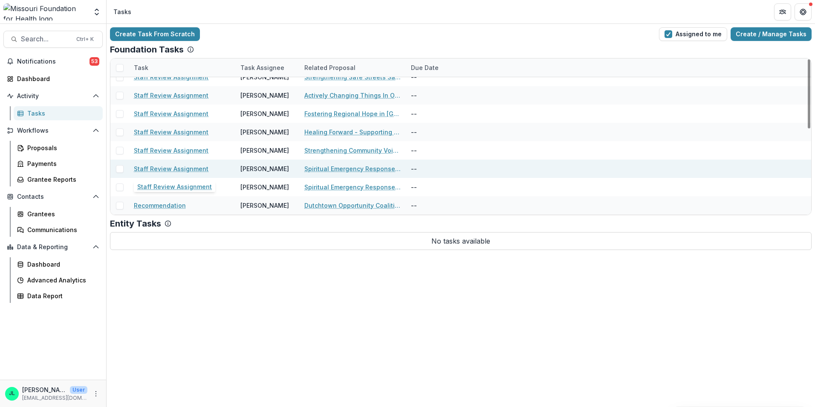
click at [153, 169] on link "Staff Review Assignment" at bounding box center [171, 168] width 75 height 9
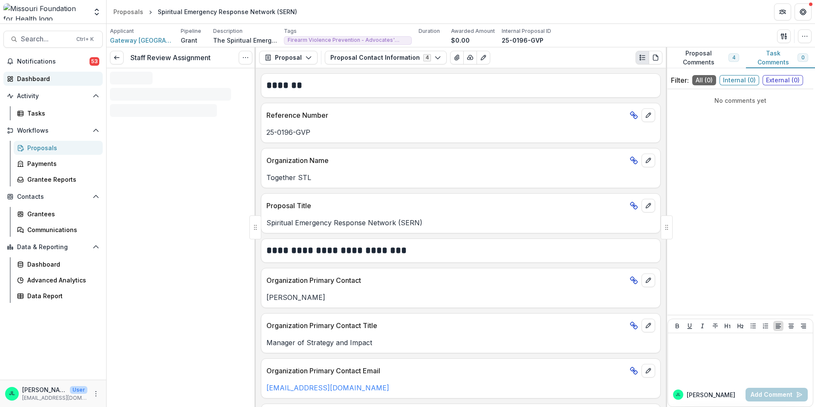
click at [35, 81] on div "Dashboard" at bounding box center [56, 78] width 79 height 9
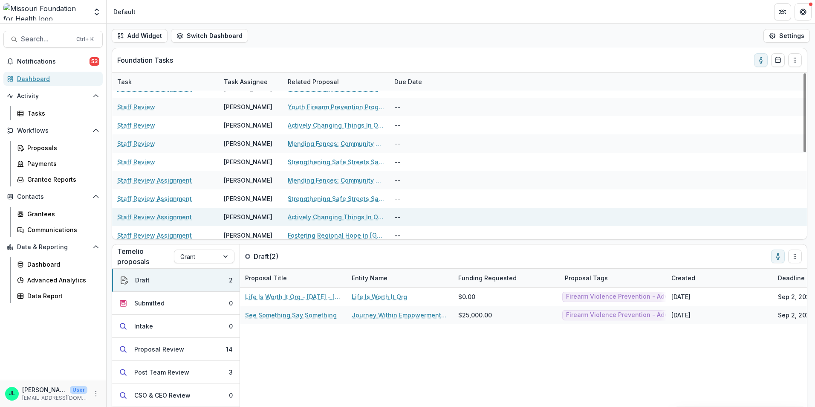
scroll to position [128, 0]
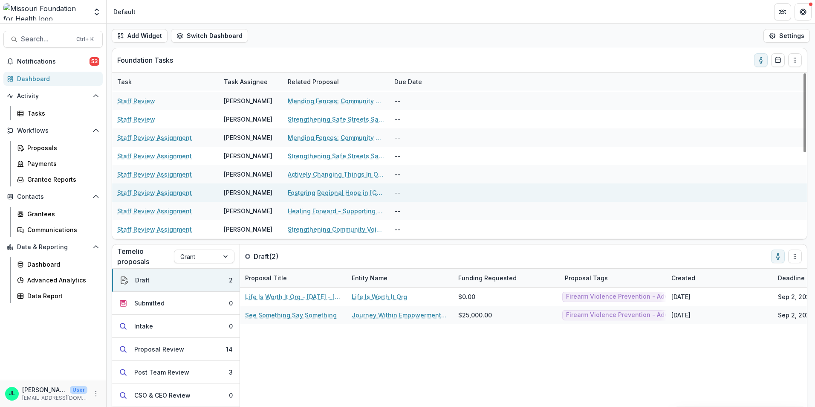
click at [141, 194] on link "Staff Review Assignment" at bounding box center [154, 192] width 75 height 9
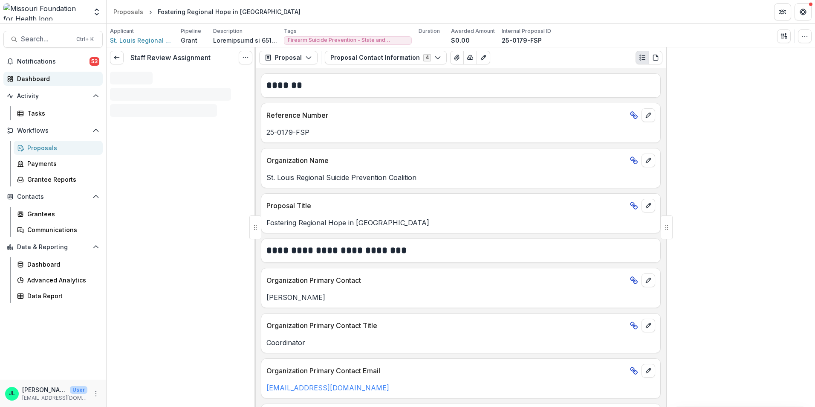
click at [37, 76] on div "Dashboard" at bounding box center [56, 78] width 79 height 9
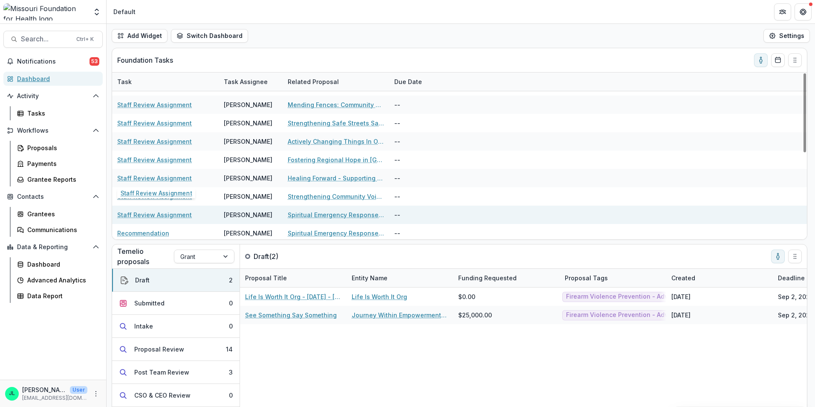
scroll to position [170, 0]
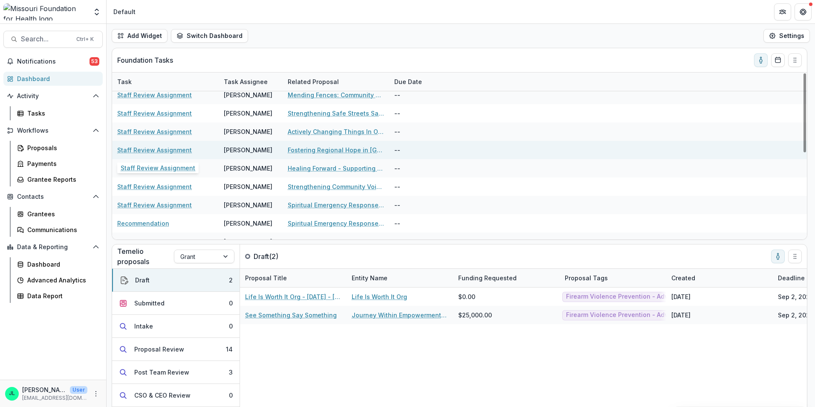
click at [147, 153] on link "Staff Review Assignment" at bounding box center [154, 149] width 75 height 9
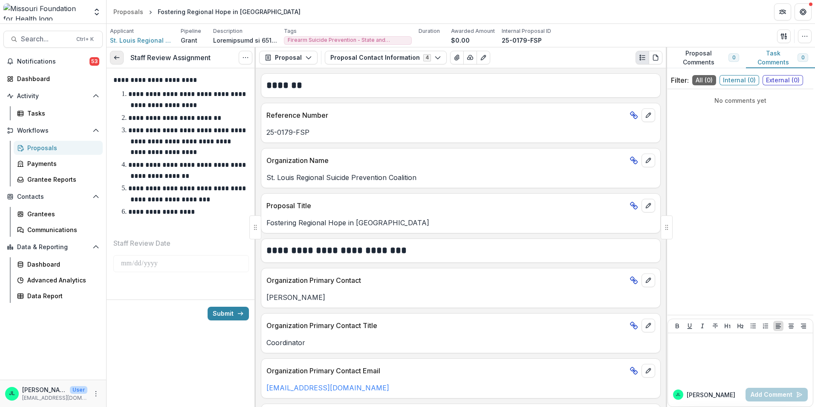
click at [113, 59] on link at bounding box center [117, 58] width 14 height 14
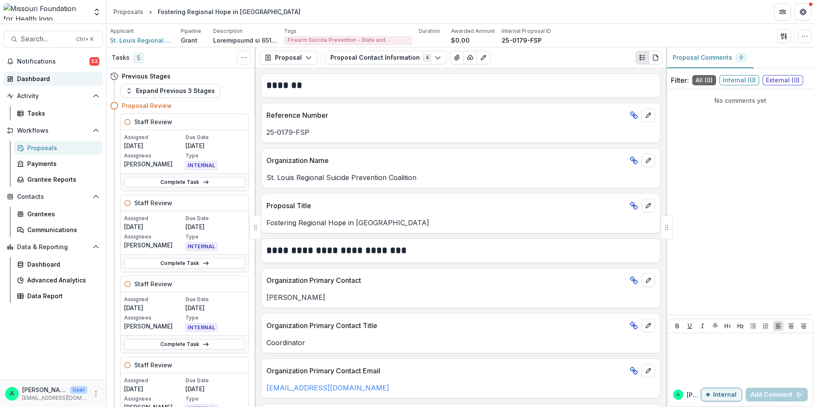
click at [34, 78] on div "Dashboard" at bounding box center [56, 78] width 79 height 9
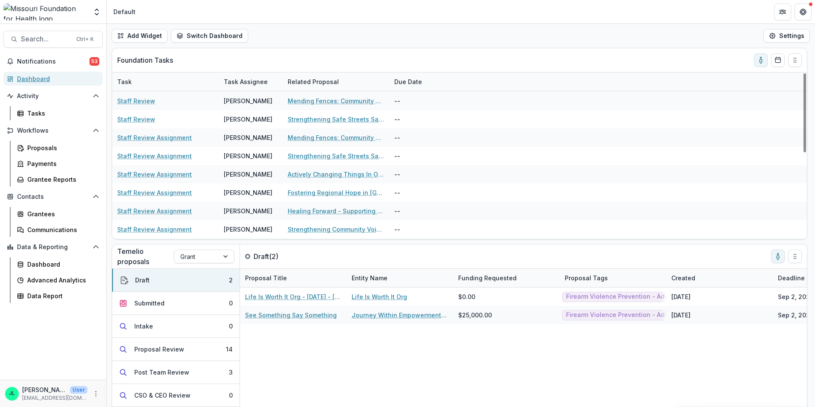
scroll to position [170, 0]
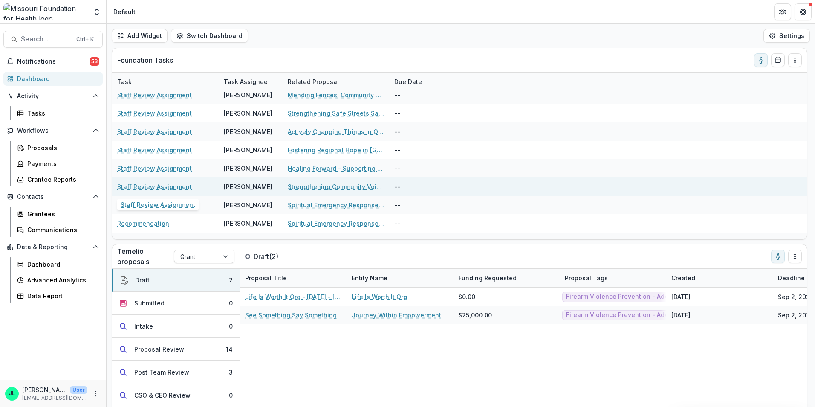
click at [137, 189] on link "Staff Review Assignment" at bounding box center [154, 186] width 75 height 9
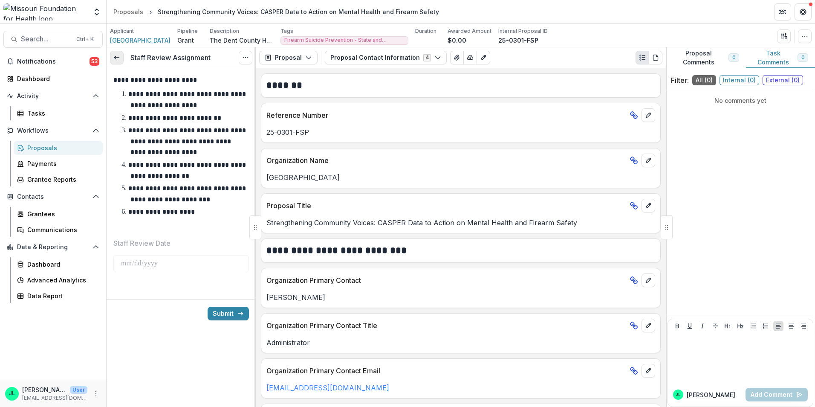
click at [121, 58] on link at bounding box center [117, 58] width 14 height 14
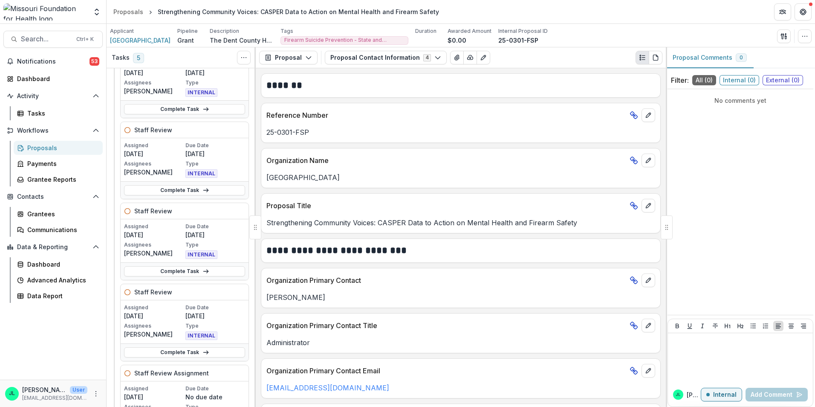
scroll to position [128, 0]
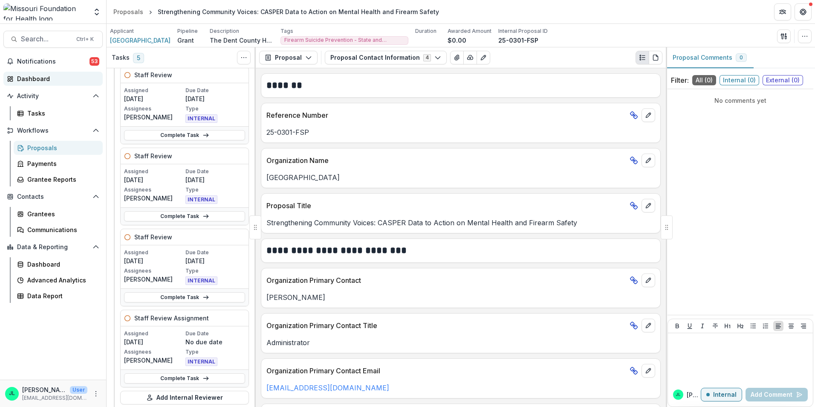
click at [44, 79] on div "Dashboard" at bounding box center [56, 78] width 79 height 9
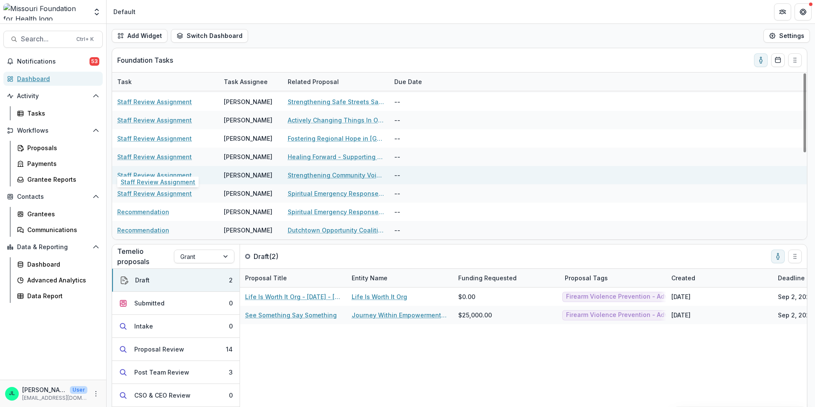
scroll to position [29, 0]
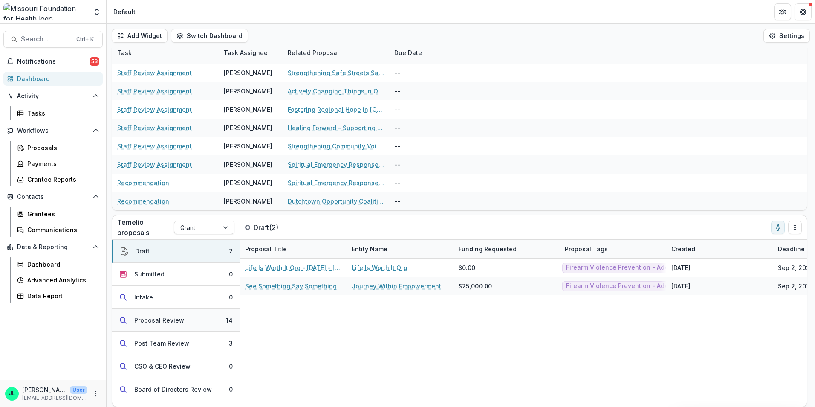
click at [149, 324] on div "Proposal Review" at bounding box center [159, 319] width 50 height 9
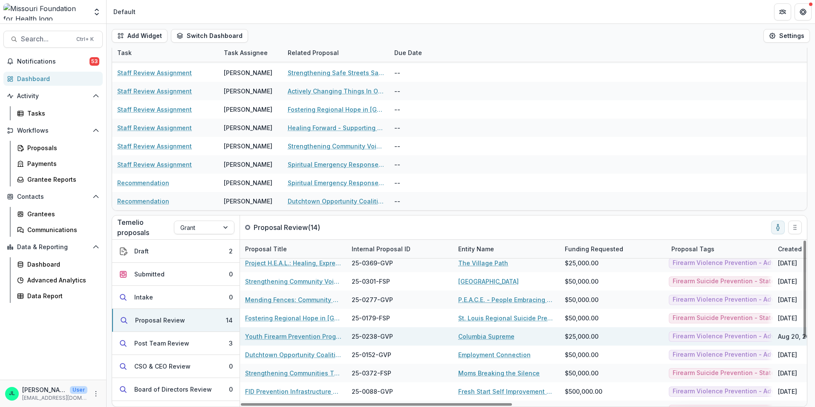
scroll to position [43, 0]
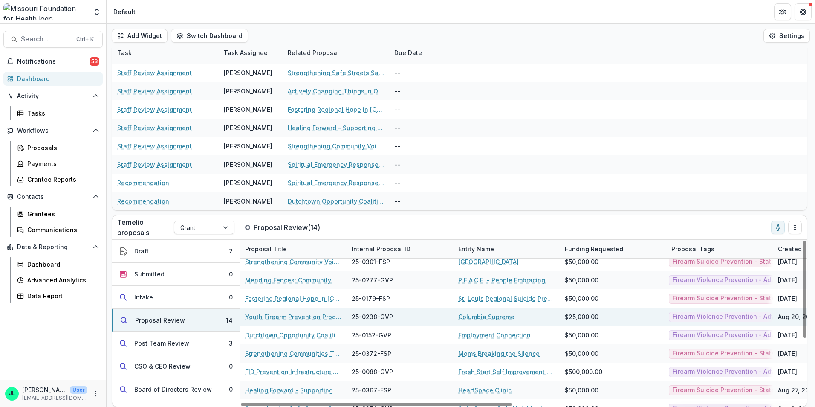
click at [270, 321] on div "Youth Firearm Prevention Program" at bounding box center [293, 316] width 107 height 18
click at [270, 317] on link "Youth Firearm Prevention Program" at bounding box center [293, 316] width 96 height 9
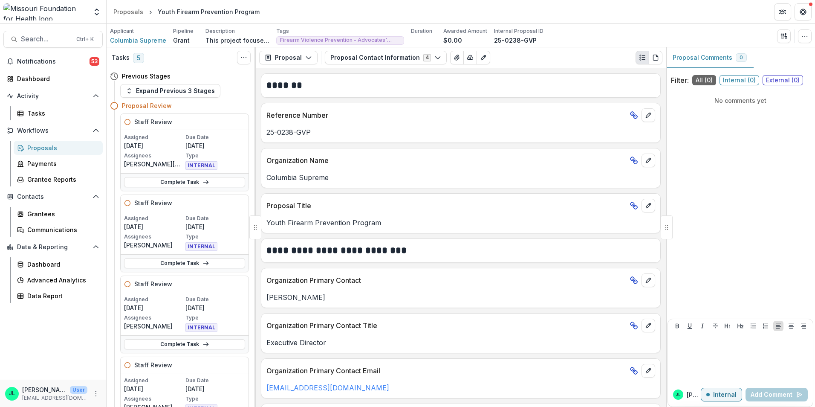
click at [29, 71] on div "Notifications 53 Dashboard Activity Tasks Workflows Proposals Payments Grantee …" at bounding box center [53, 217] width 106 height 325
click at [34, 70] on div "Notifications 53 Dashboard Activity Tasks Workflows Proposals Payments Grantee …" at bounding box center [53, 217] width 106 height 325
click at [34, 76] on div "Dashboard" at bounding box center [56, 78] width 79 height 9
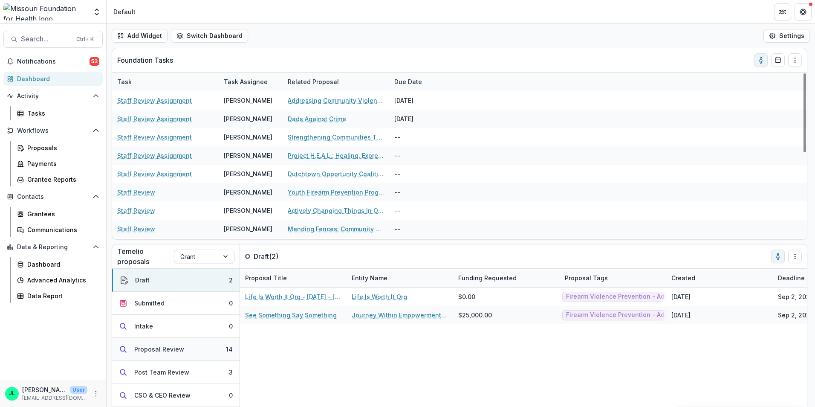
click at [190, 349] on button "Proposal Review 14" at bounding box center [175, 349] width 127 height 23
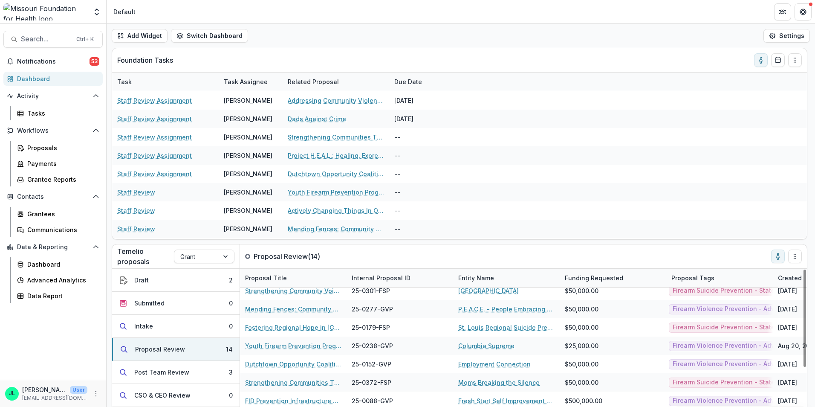
scroll to position [85, 0]
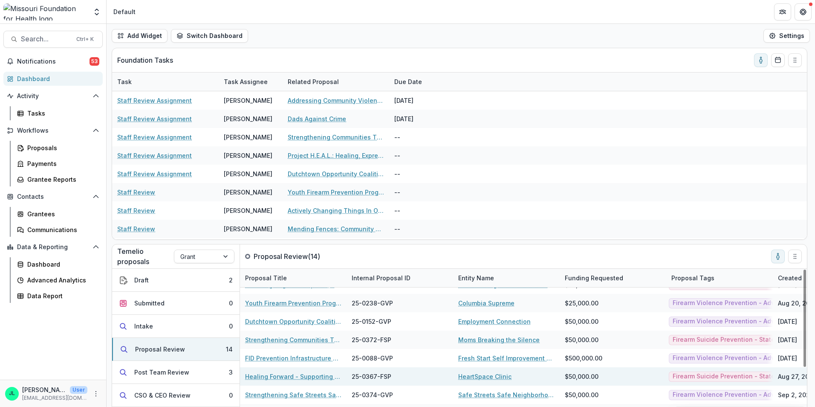
click at [290, 378] on link "Healing Forward - Supporting Homeless Youth and Their Care Team" at bounding box center [293, 376] width 96 height 9
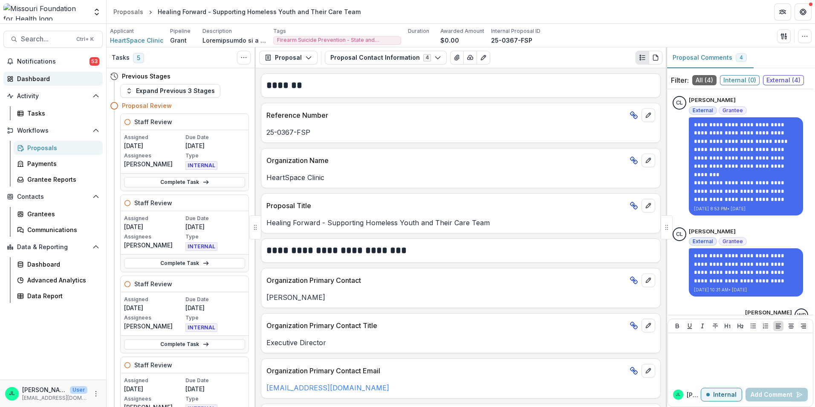
click at [39, 78] on div "Dashboard" at bounding box center [56, 78] width 79 height 9
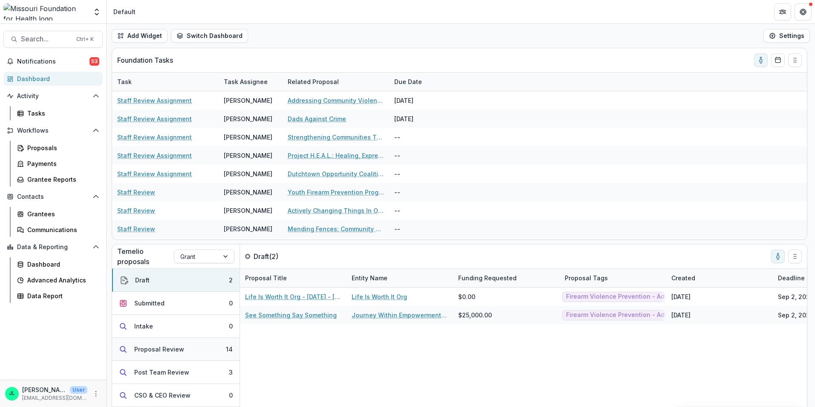
click at [176, 355] on button "Proposal Review 14" at bounding box center [175, 349] width 127 height 23
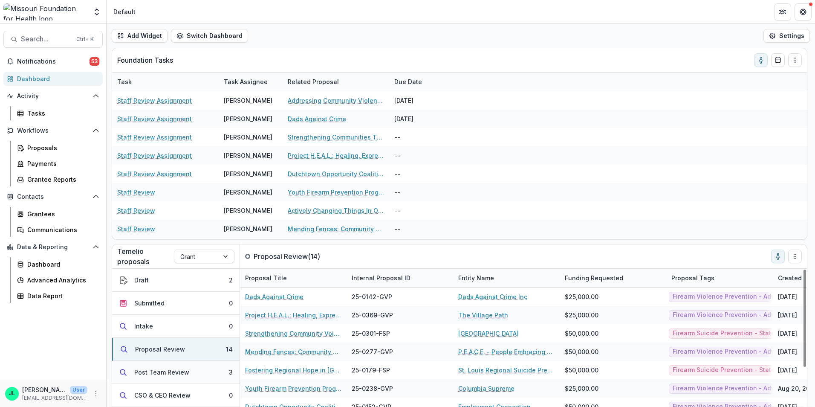
click at [182, 376] on button "Post Team Review 3" at bounding box center [175, 372] width 127 height 23
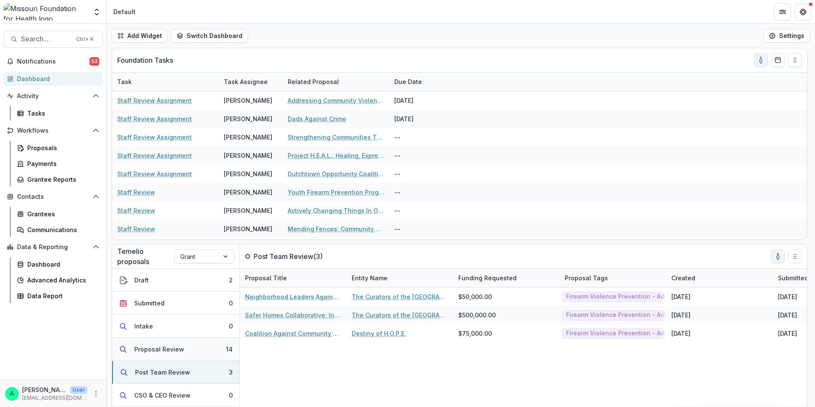
click at [185, 348] on button "Proposal Review 14" at bounding box center [175, 349] width 127 height 23
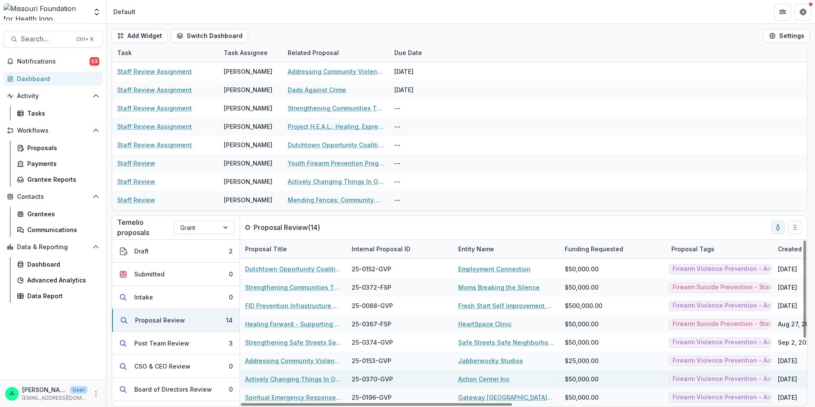
scroll to position [109, 0]
click at [313, 380] on link "Actively Changing Things In Our Neighborhoods" at bounding box center [293, 378] width 96 height 9
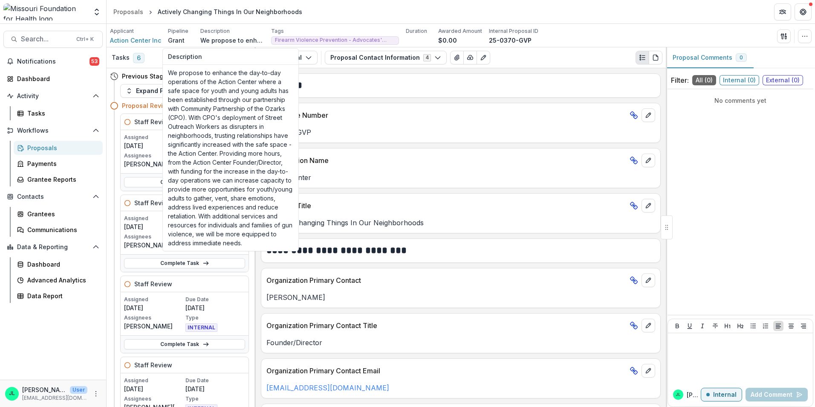
click at [234, 41] on p "We propose to enhance the day-to-day operations of the Action Center where a sa…" at bounding box center [232, 40] width 64 height 9
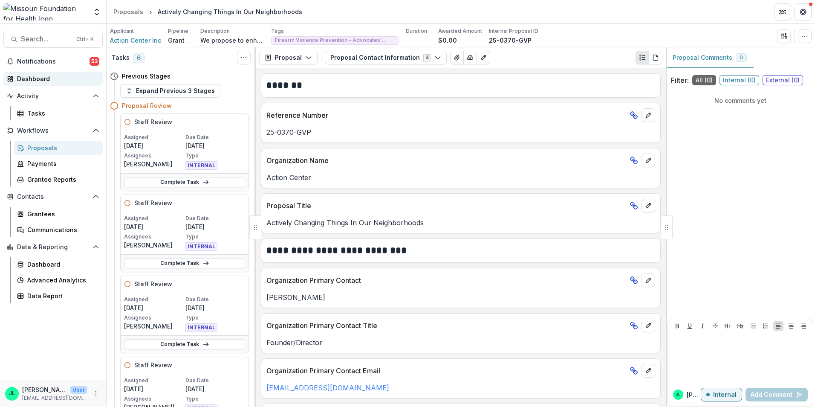
drag, startPoint x: 38, startPoint y: 81, endPoint x: 9, endPoint y: 73, distance: 30.3
click at [38, 81] on div "Dashboard" at bounding box center [56, 78] width 79 height 9
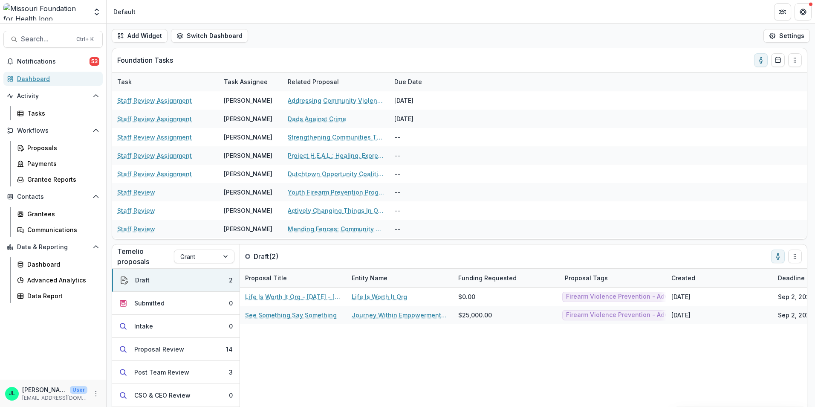
scroll to position [29, 0]
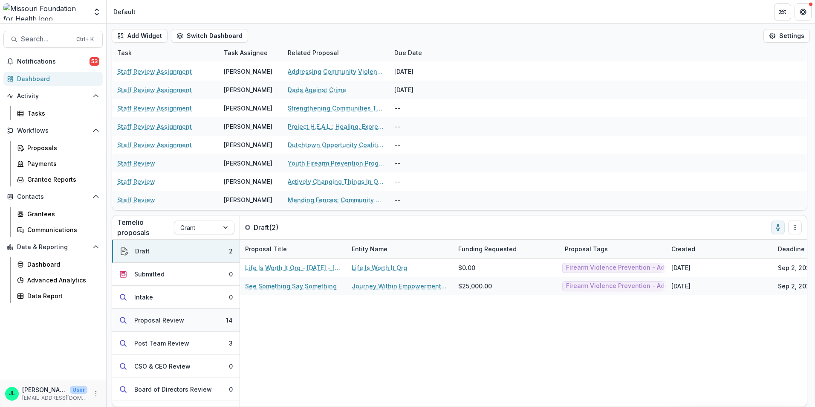
click at [180, 320] on div "Proposal Review" at bounding box center [159, 319] width 50 height 9
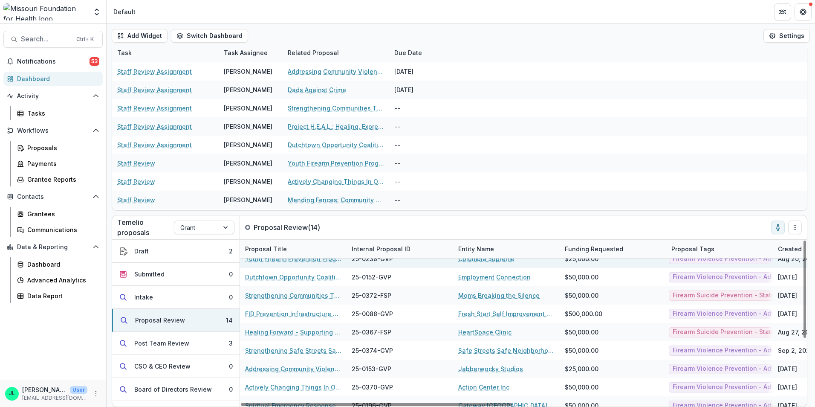
scroll to position [109, 0]
